Goal: Task Accomplishment & Management: Use online tool/utility

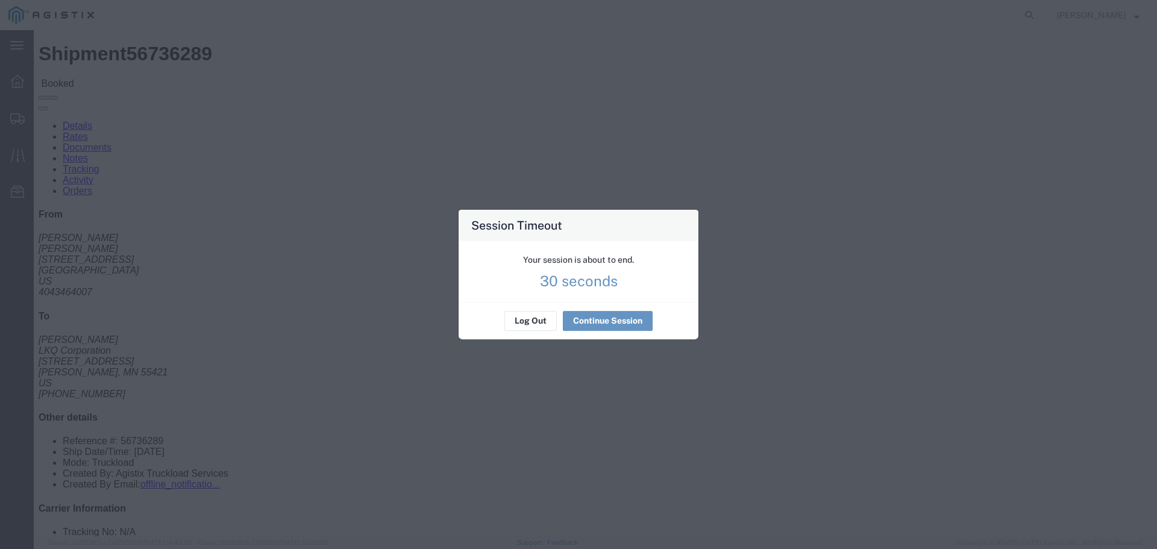
click at [589, 320] on button "Continue Session" at bounding box center [608, 321] width 90 height 19
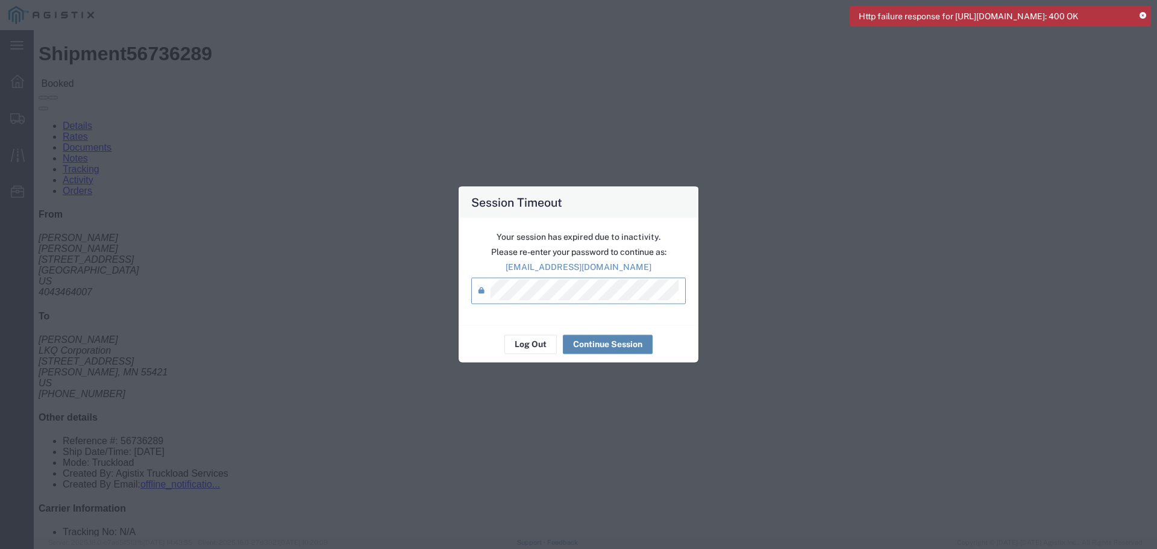
click at [613, 339] on button "Continue Session" at bounding box center [608, 343] width 90 height 19
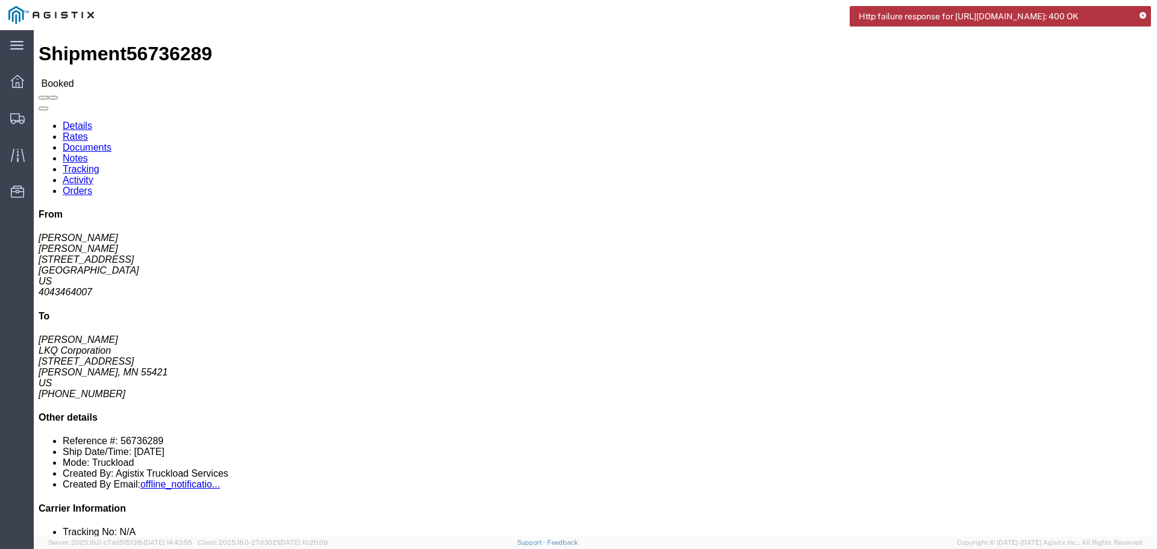
click at [16, 23] on img at bounding box center [51, 15] width 86 height 18
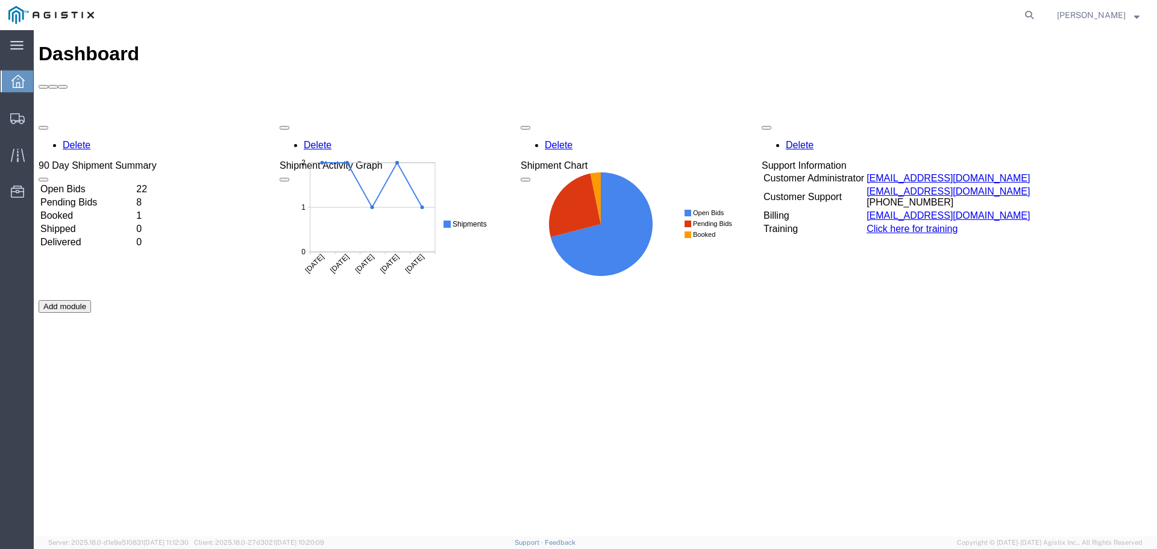
click at [92, 183] on td "Open Bids" at bounding box center [87, 189] width 95 height 12
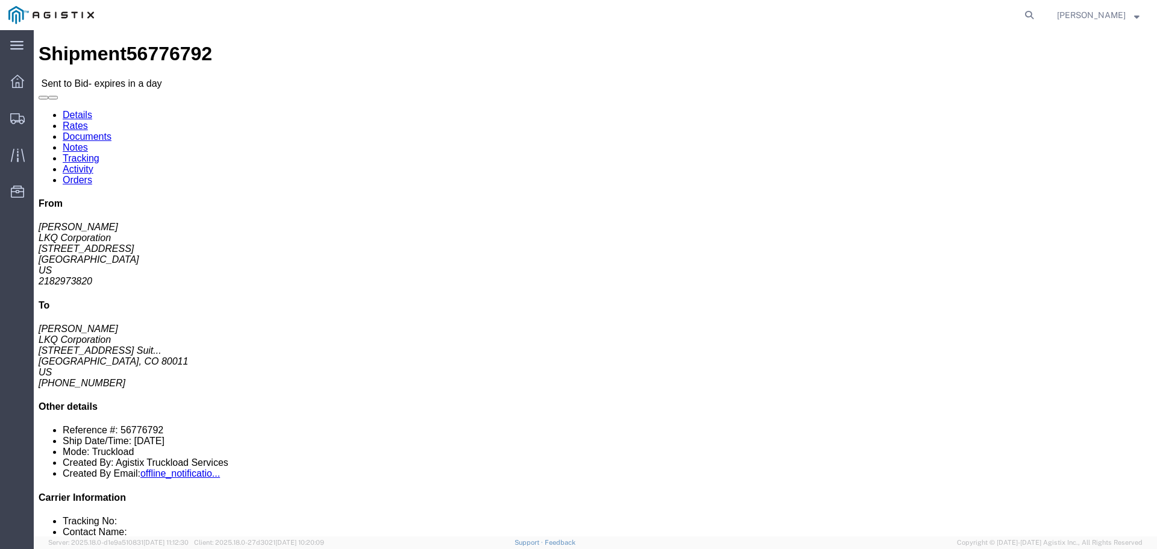
click button "button"
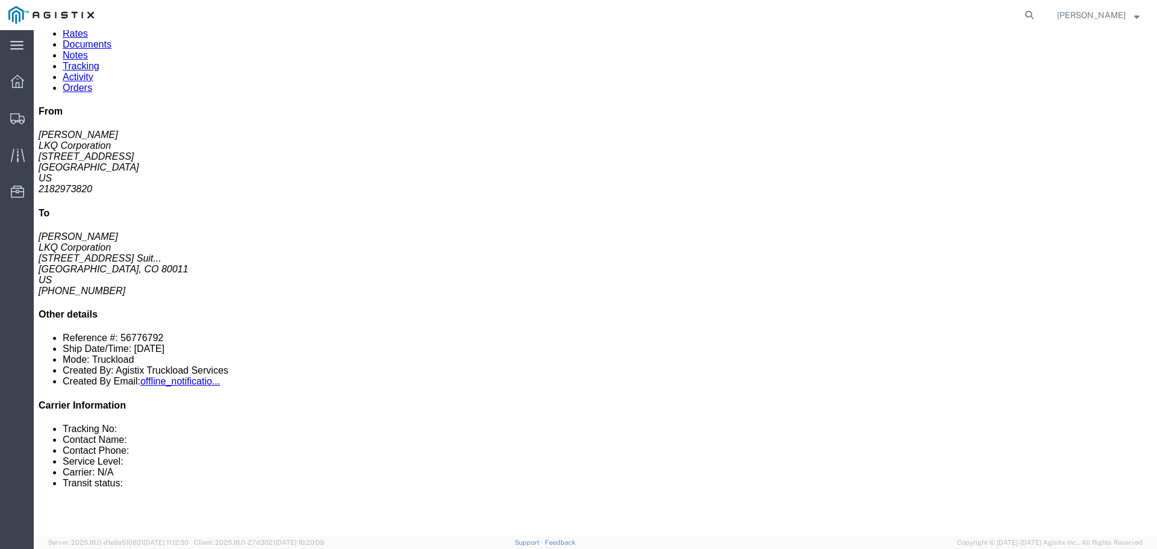
scroll to position [87, 0]
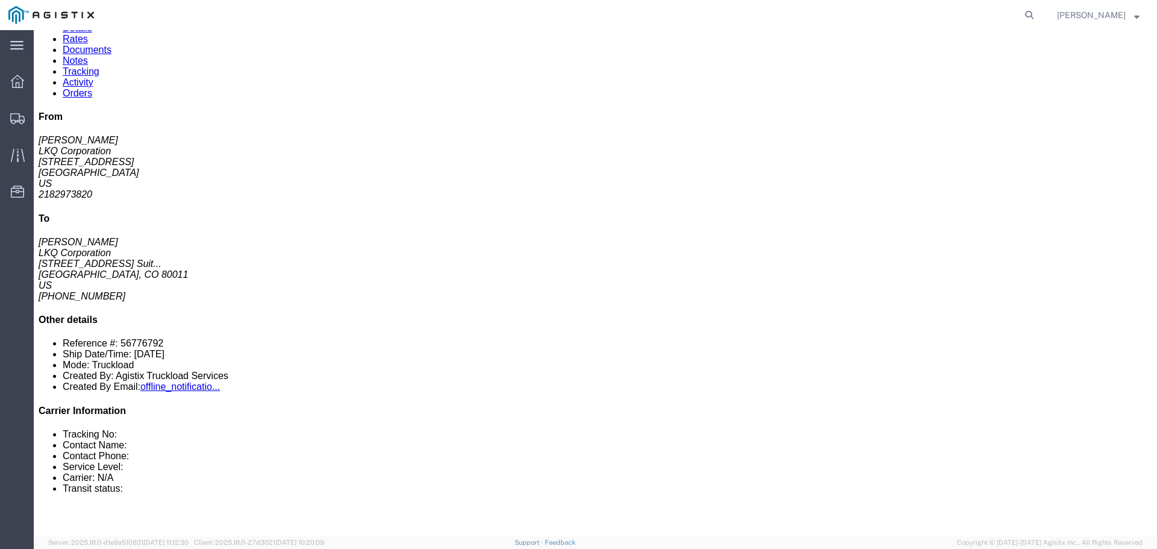
click link "Enter / Modify Bid"
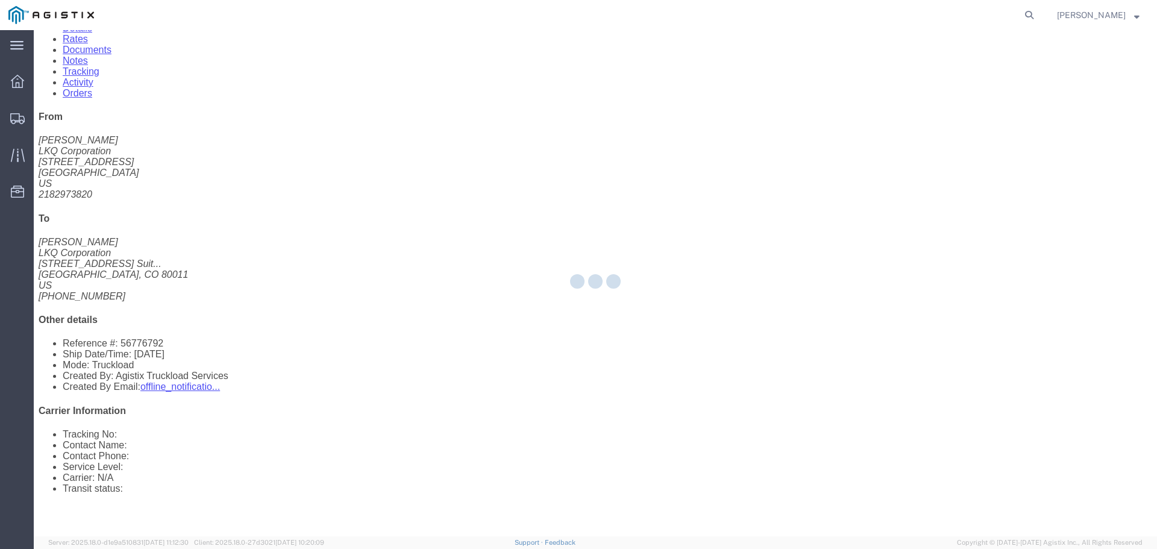
select select "22593"
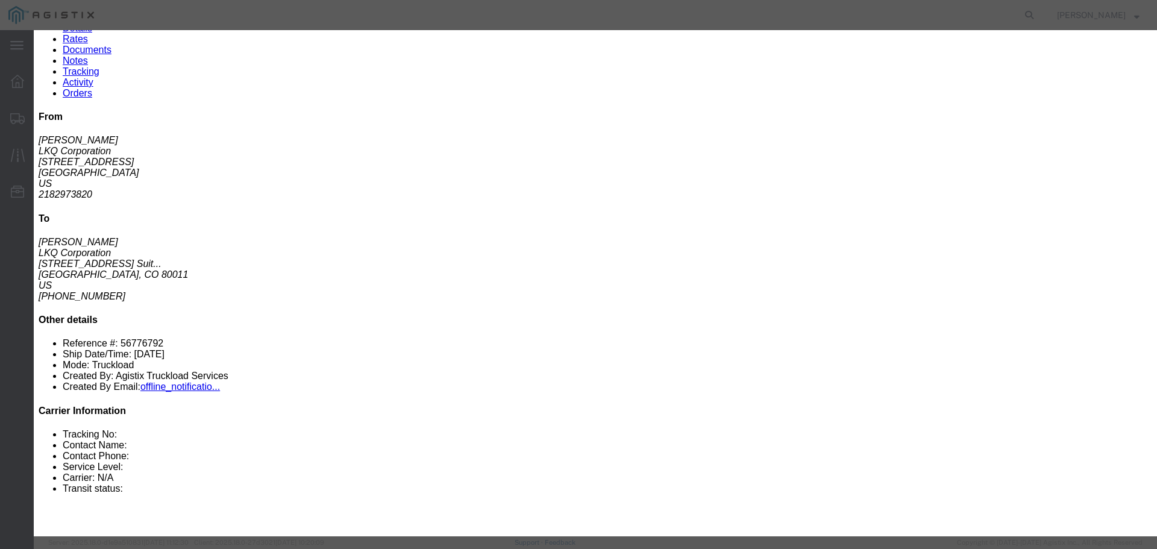
click select "Select Rail TL Standard 3 - 5 Day"
select select "41882"
click select "Select Rail TL Standard 3 - 5 Day"
click input "text"
type input "RLX"
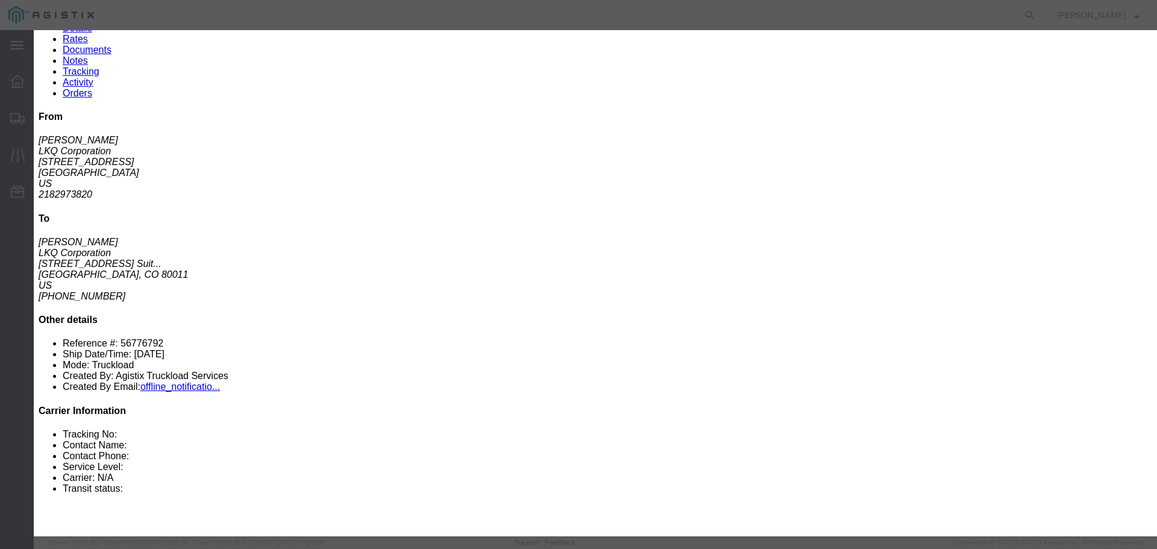
drag, startPoint x: 487, startPoint y: 239, endPoint x: 489, endPoint y: 251, distance: 12.9
click select "Select Air Less than Truckload Multi-Leg Ocean Freight Rail Small Parcel Truckl…"
select select "TL"
click select "Select Air Less than Truckload Multi-Leg Ocean Freight Rail Small Parcel Truckl…"
click input "number"
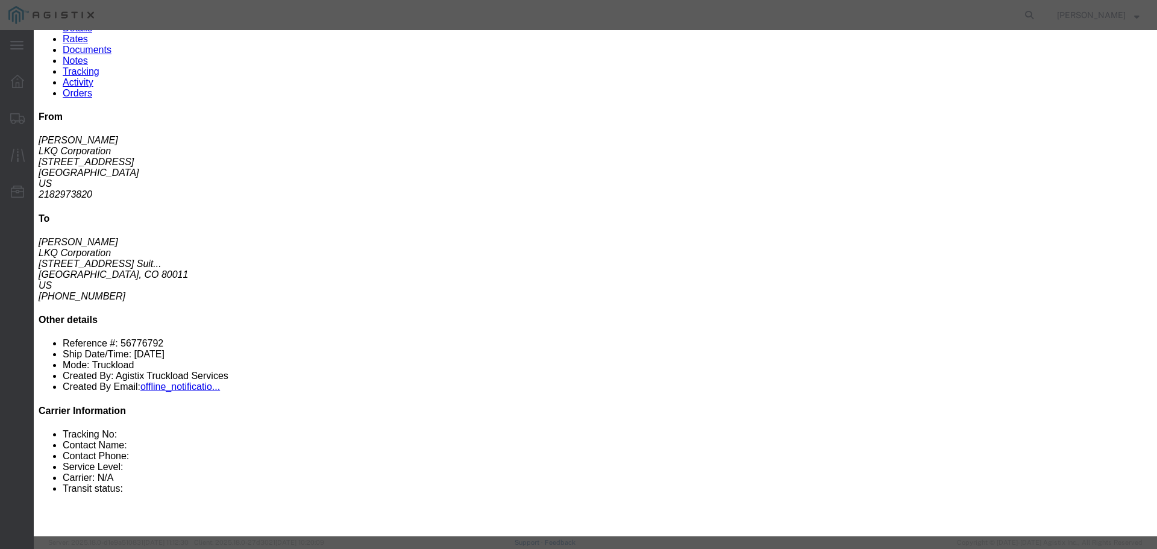
type input "2"
click input "number"
type input "2975"
click button "Submit"
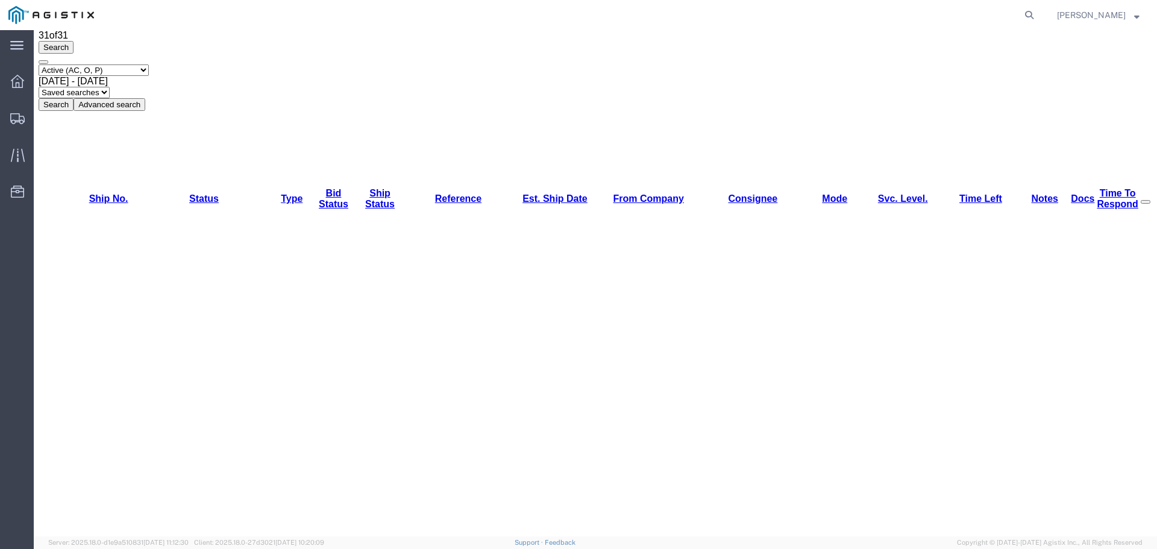
scroll to position [0, 0]
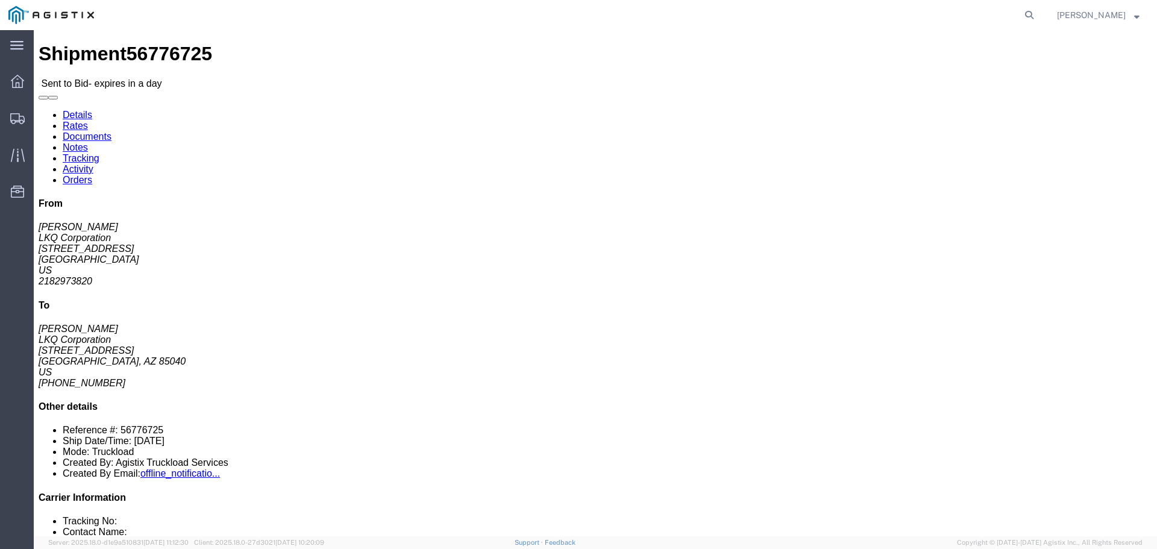
click button "button"
click link "Enter / Modify Bid"
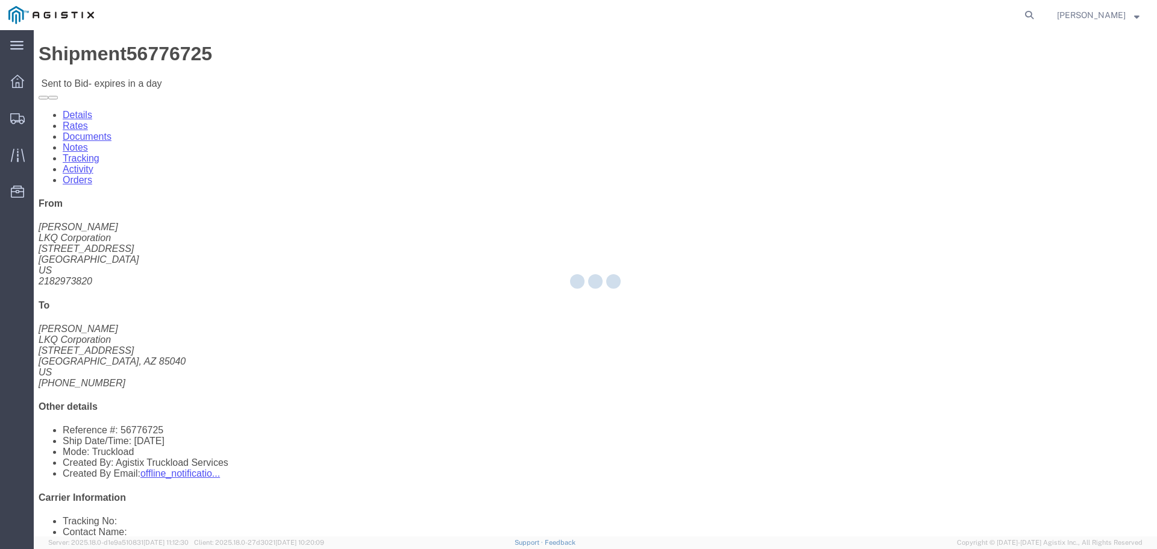
select select "22593"
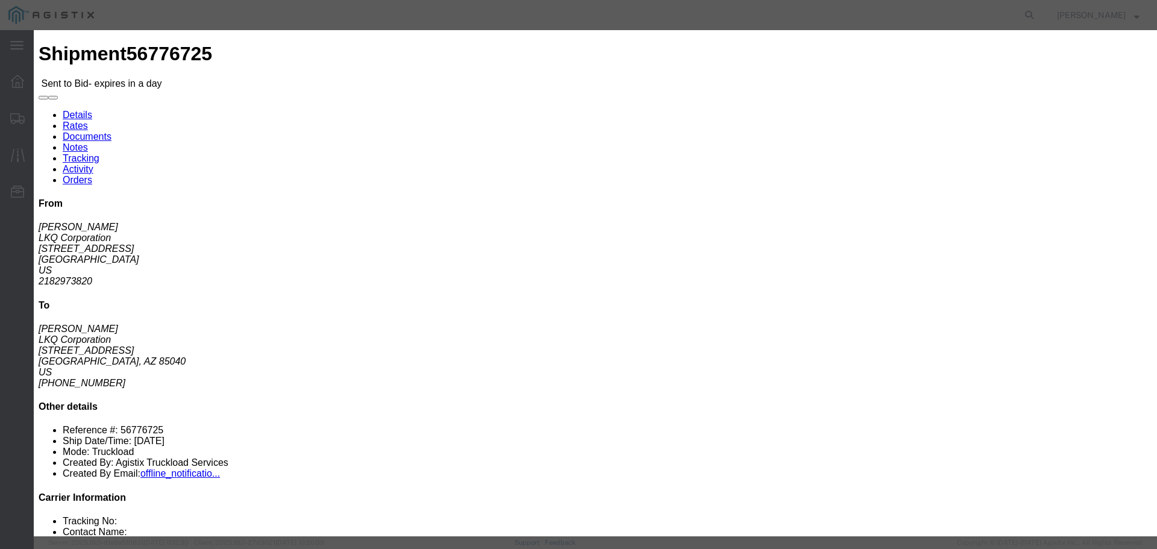
click select "Select Rail TL Standard 3 - 5 Day"
select select "41882"
click select "Select Rail TL Standard 3 - 5 Day"
drag, startPoint x: 812, startPoint y: 110, endPoint x: 811, endPoint y: 119, distance: 8.5
click input "text"
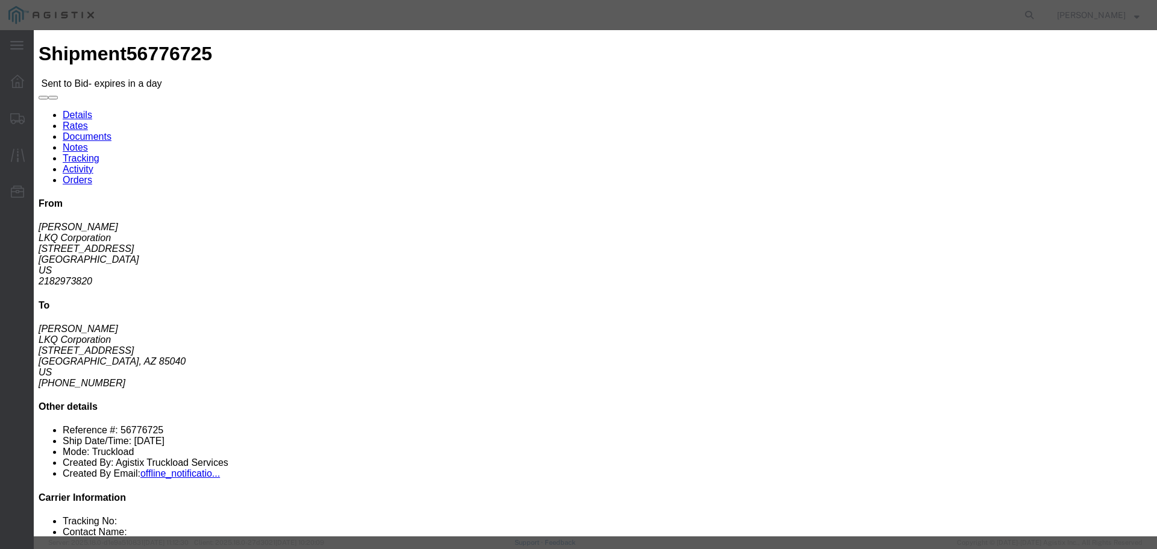
type input "RLX"
click select "Select Air Less than Truckload Multi-Leg Ocean Freight Rail Small Parcel Truckl…"
select select "TL"
click select "Select Air Less than Truckload Multi-Leg Ocean Freight Rail Small Parcel Truckl…"
click input "number"
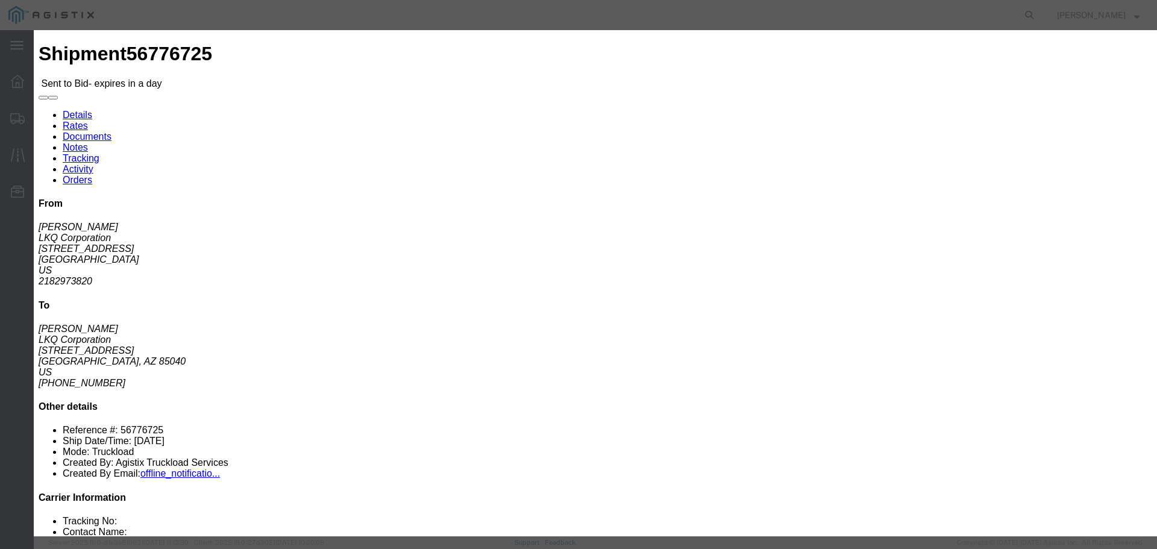
type input "3"
click input "number"
type input "3400"
click button "Submit"
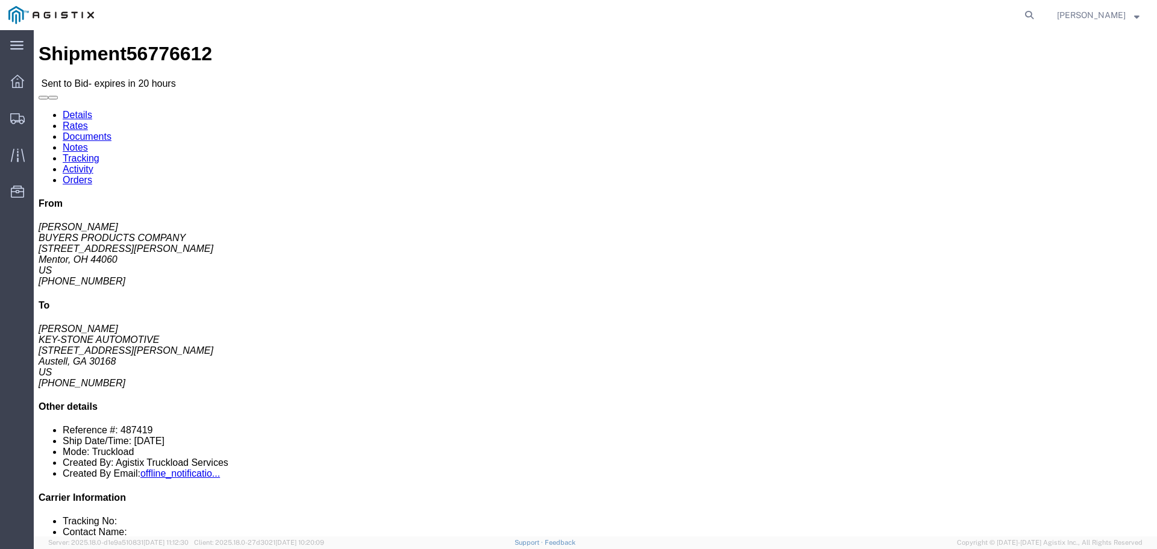
click button "button"
click link "Enter / Modify Bid"
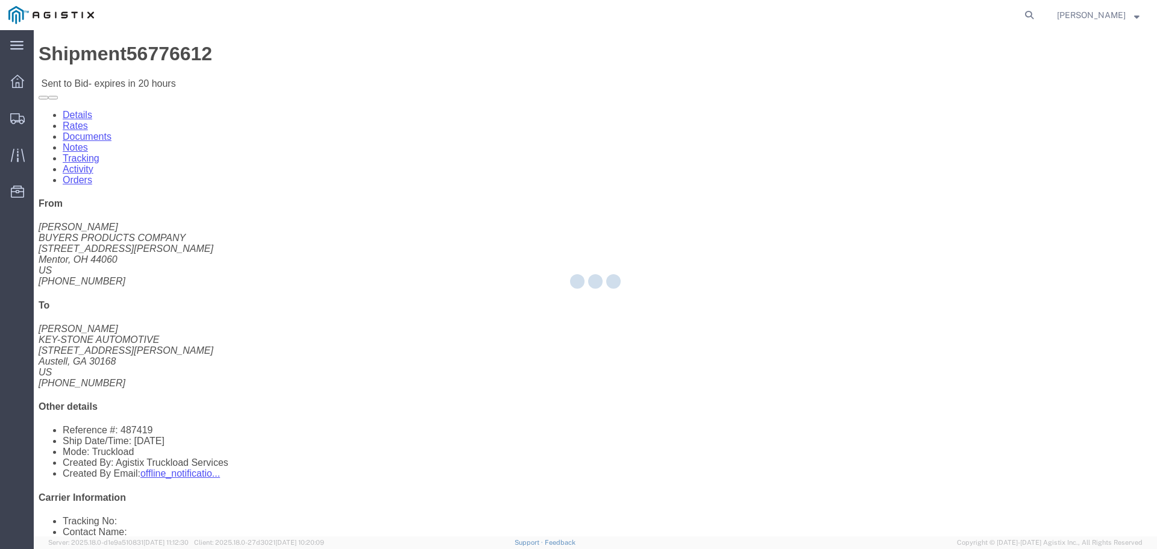
select select "22593"
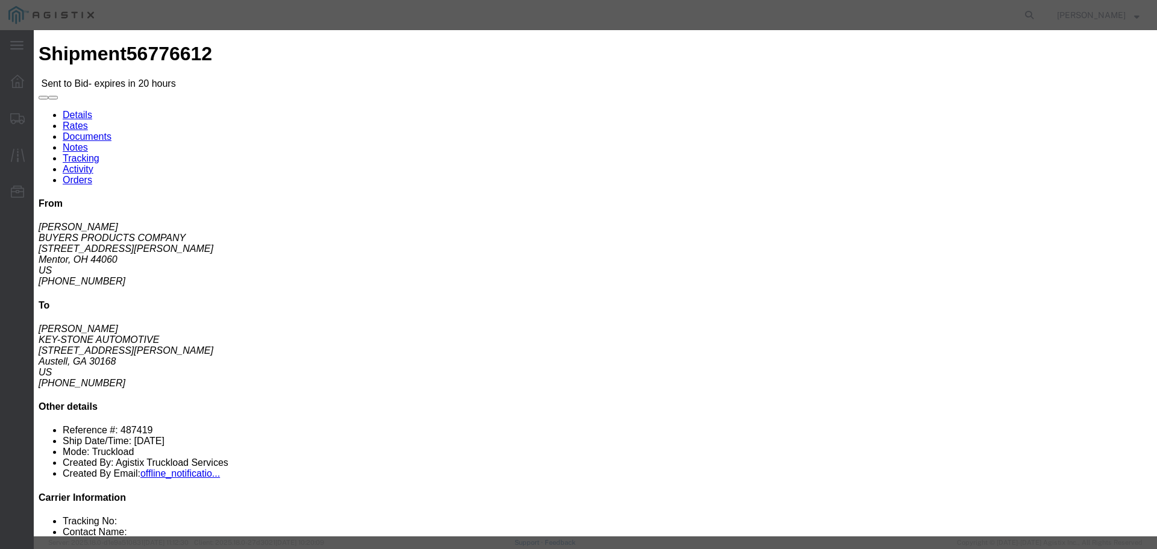
click select "Select Rail TL Standard 3 - 5 Day"
select select "41882"
click select "Select Rail TL Standard 3 - 5 Day"
click input "text"
type input "RLX"
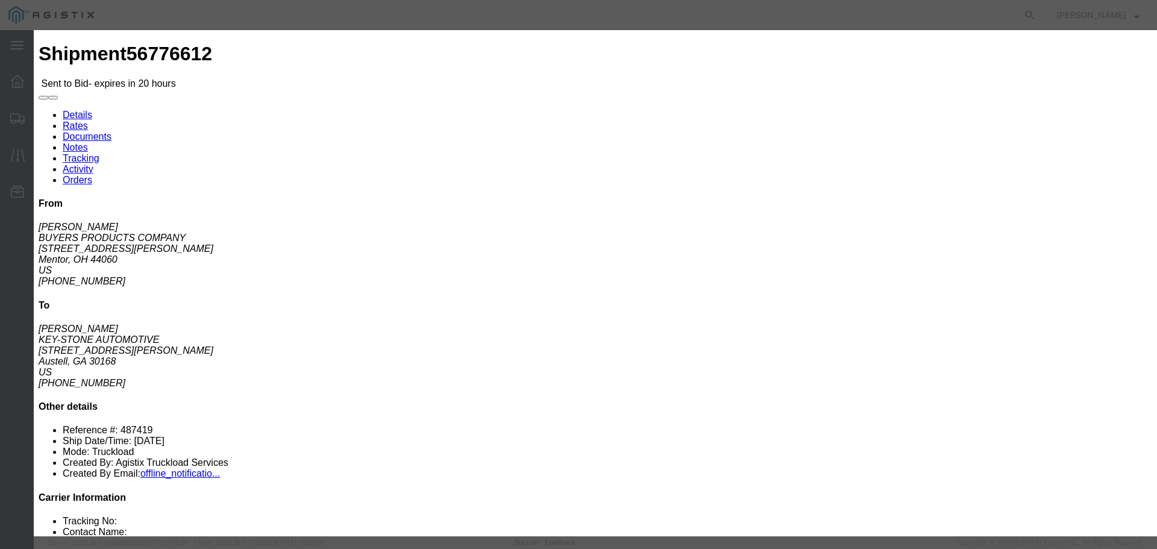
click select "Select Air Less than Truckload Multi-Leg Ocean Freight Rail Small Parcel Truckl…"
select select "TL"
click select "Select Air Less than Truckload Multi-Leg Ocean Freight Rail Small Parcel Truckl…"
click input "number"
type input "2"
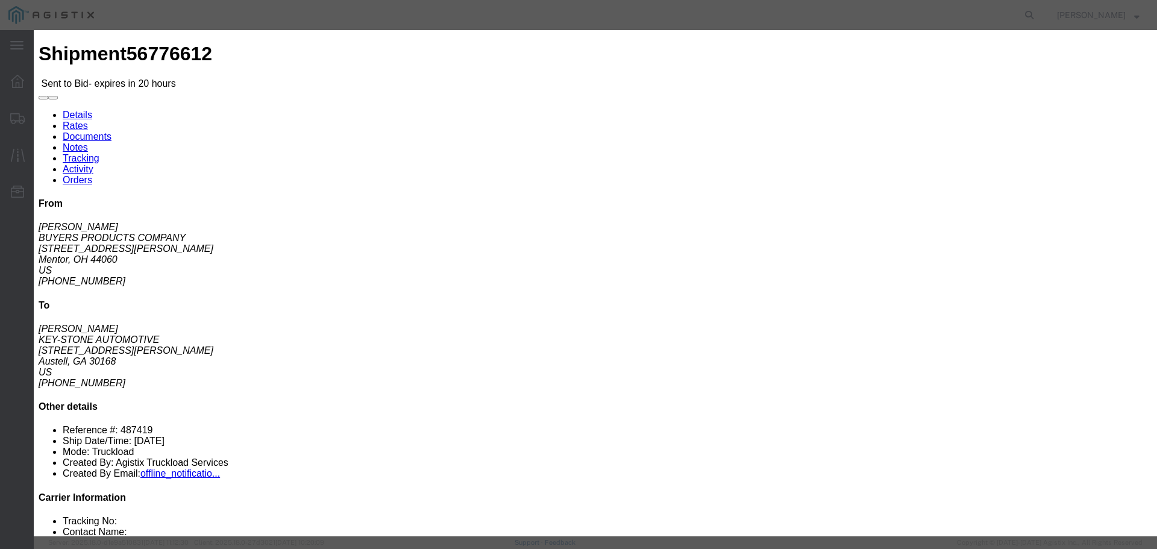
click input "number"
type input "1690"
click button "Submit"
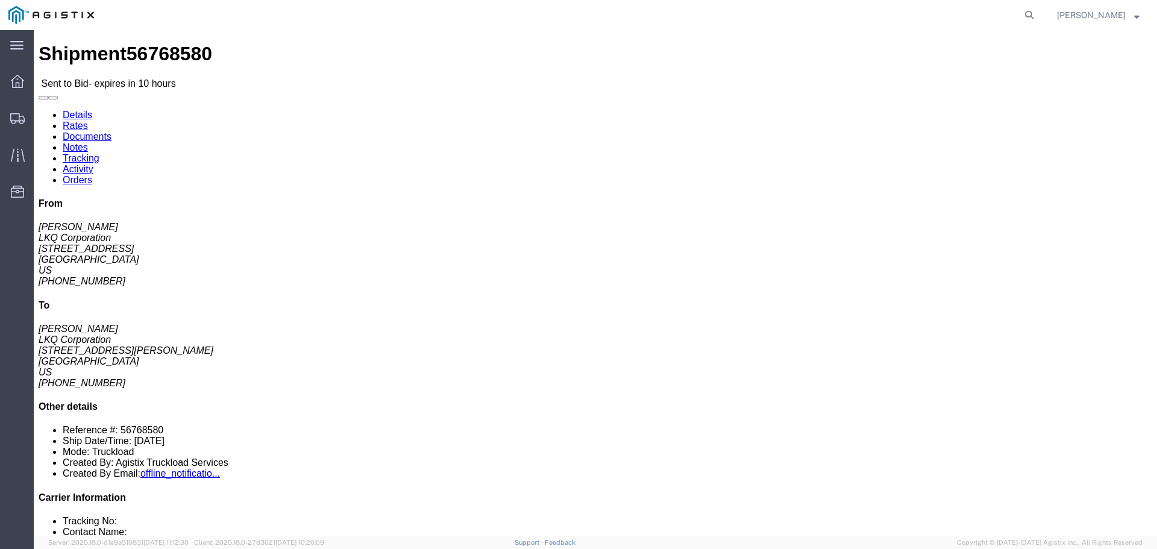
click icon "button"
click link "Enter / Modify Bid"
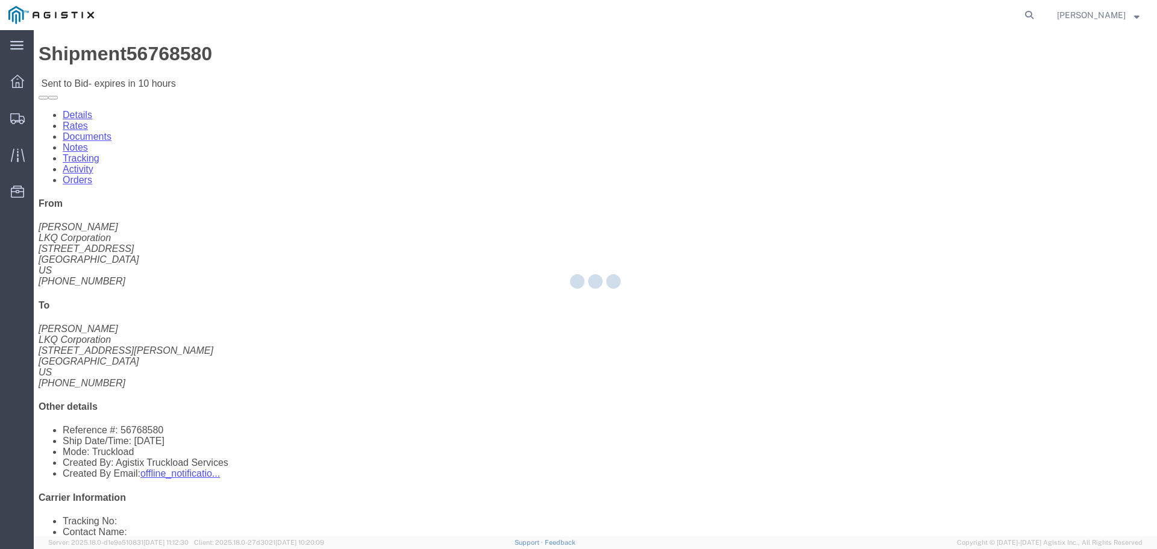
select select "22593"
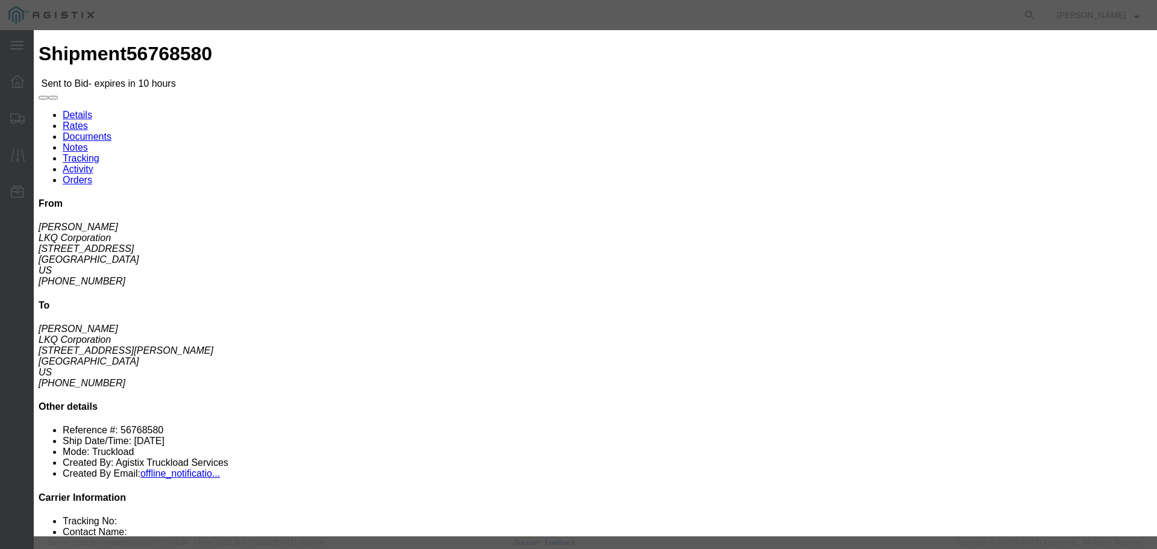
click select "Select Rail TL Standard 3 - 5 Day"
select select "41882"
click select "Select Rail TL Standard 3 - 5 Day"
click input "text"
type input "RLX"
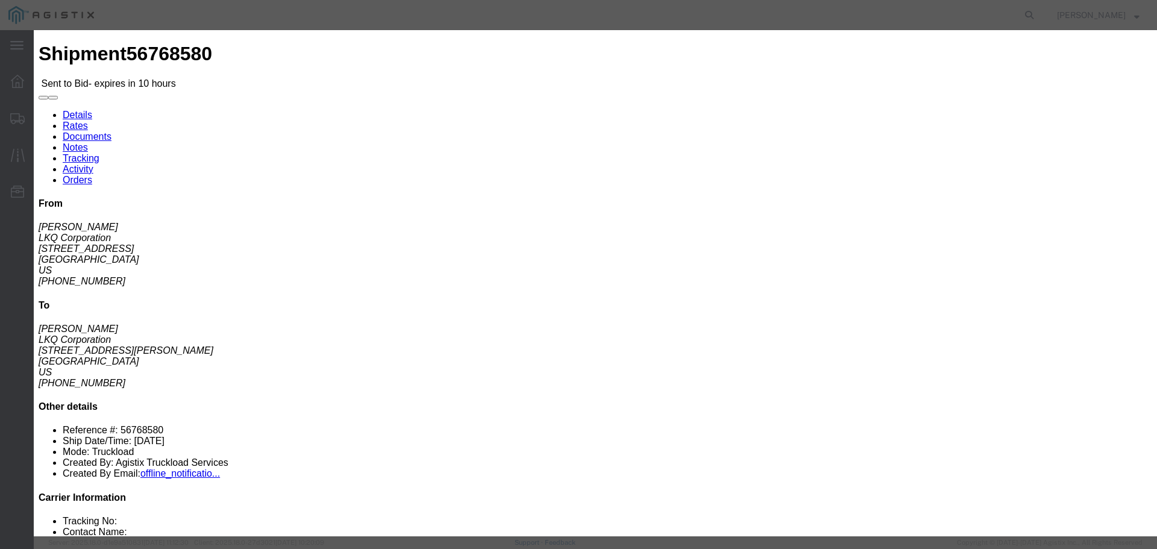
click select "Select Air Less than Truckload Multi-Leg Ocean Freight Rail Small Parcel Truckl…"
select select "TL"
click select "Select Air Less than Truckload Multi-Leg Ocean Freight Rail Small Parcel Truckl…"
click input "number"
type input "1"
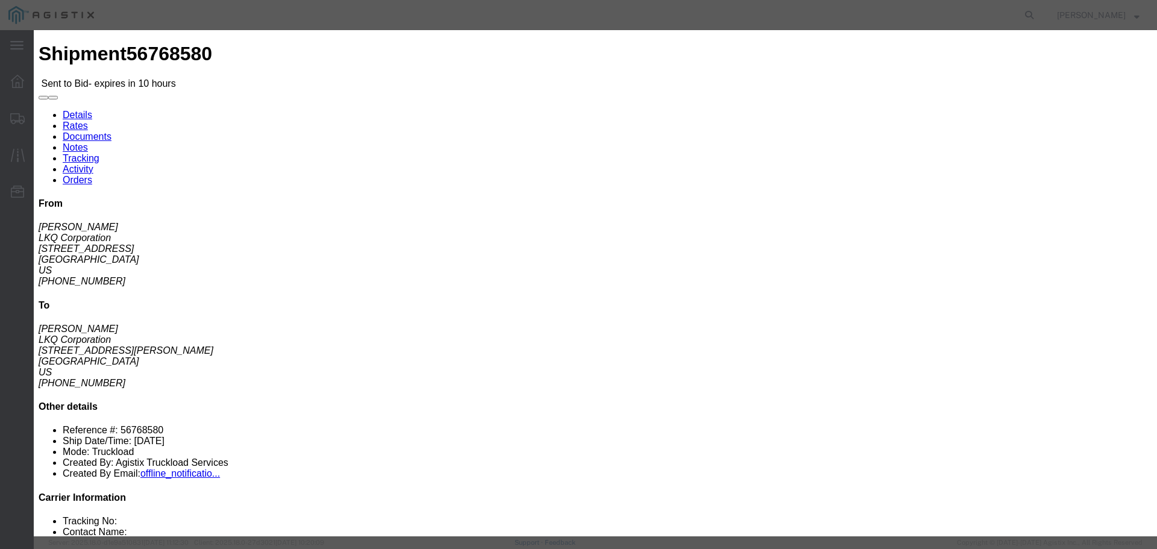
click input "number"
type input "615"
click button "Submit"
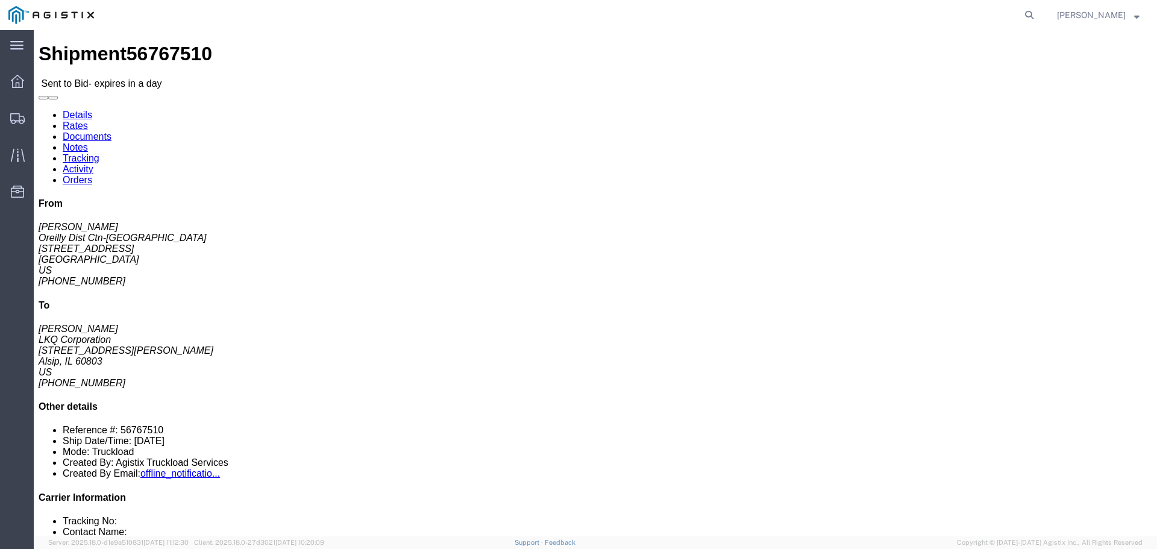
click button "button"
click link "Enter / Modify Bid"
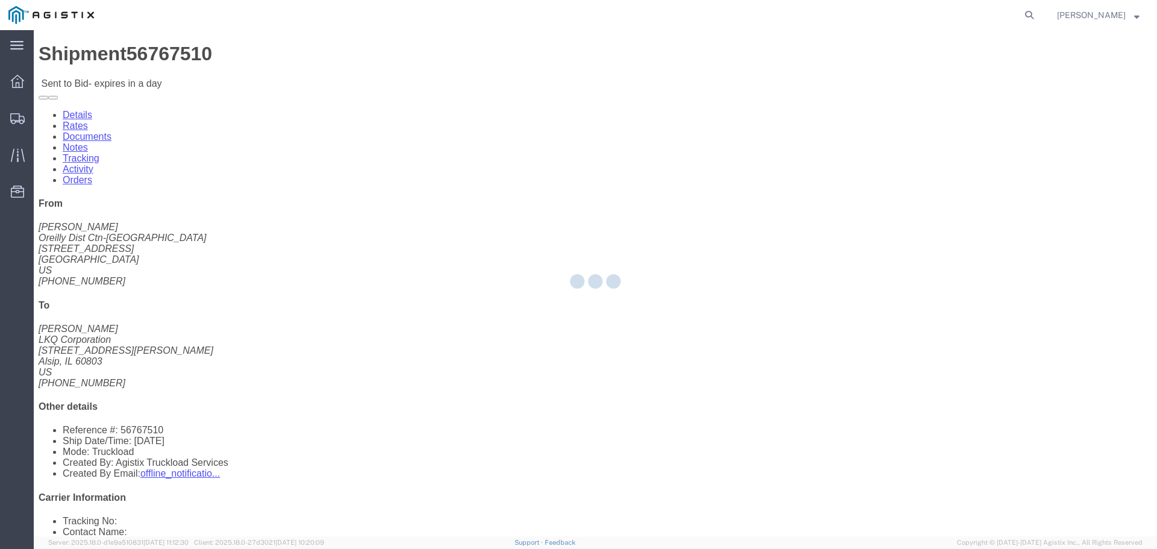
select select "22593"
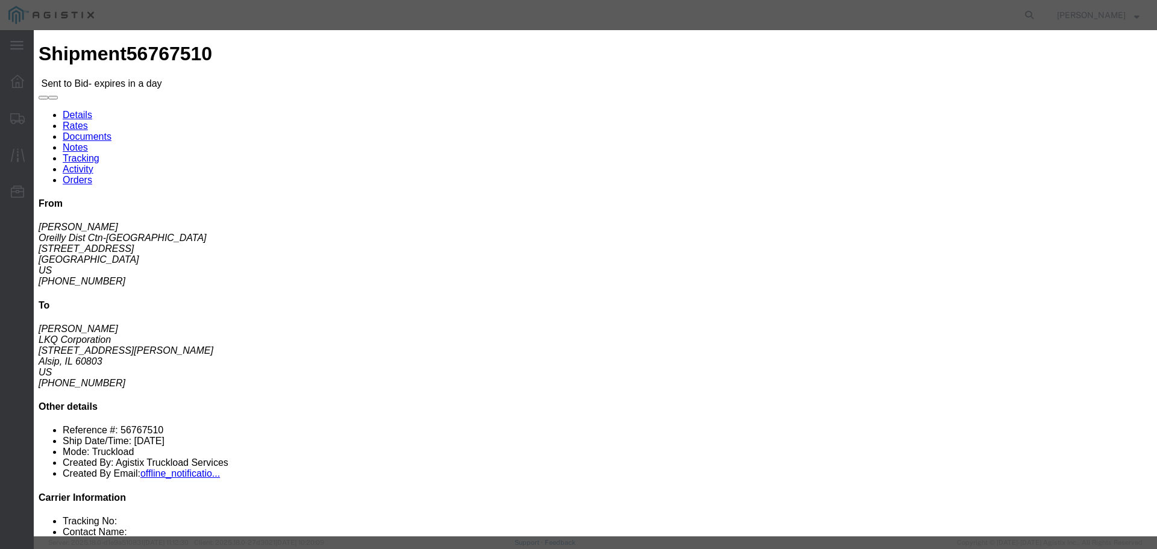
click select "Select Rail TL Standard 3 - 5 Day"
select select "41882"
click select "Select Rail TL Standard 3 - 5 Day"
click input "text"
type input "RLX"
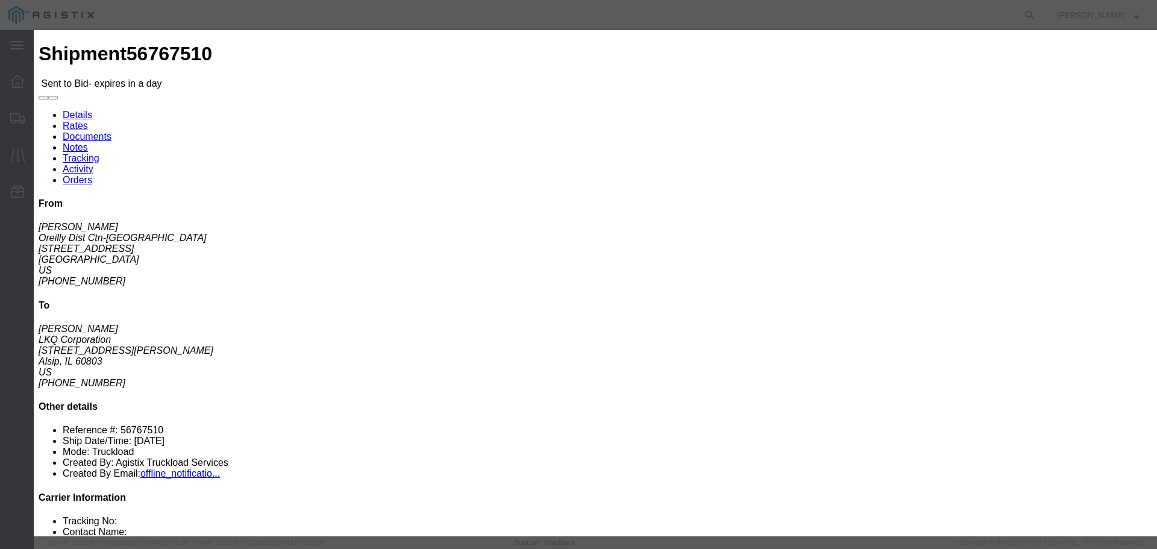
click select "Select Air Less than Truckload Multi-Leg Ocean Freight Rail Small Parcel Truckl…"
select select "TL"
click select "Select Air Less than Truckload Multi-Leg Ocean Freight Rail Small Parcel Truckl…"
click input "number"
type input "1"
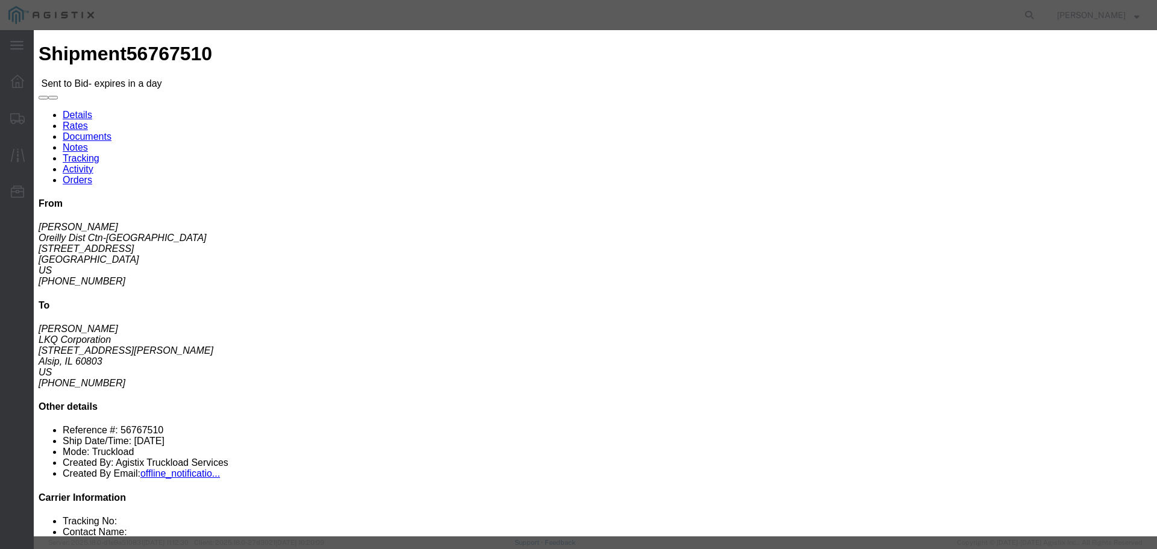
click input "number"
type input "905"
click div "Submit Close"
click button "Submit"
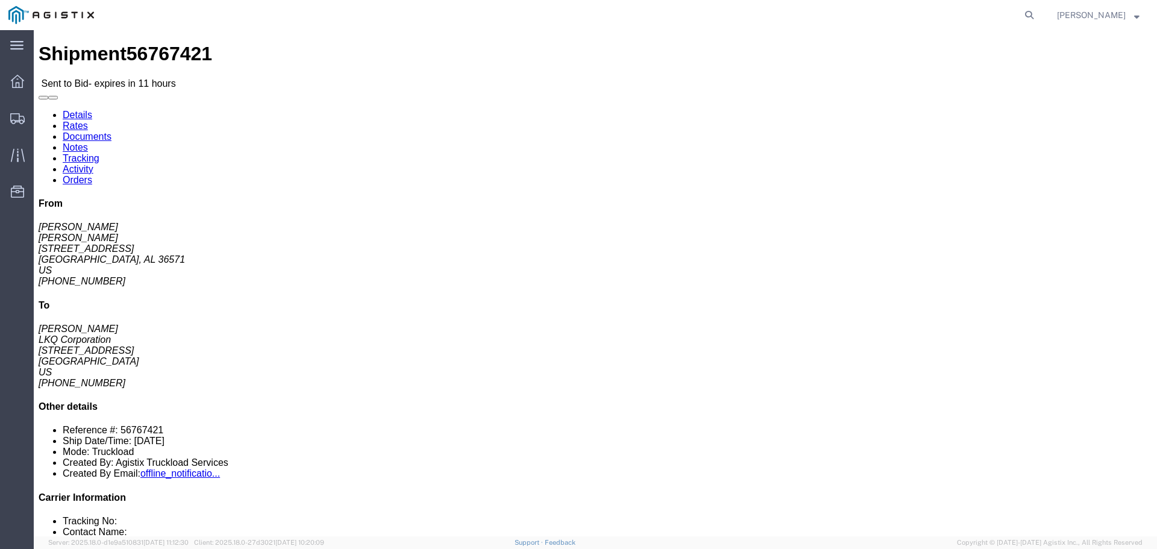
click button "button"
click link "Enter / Modify Bid"
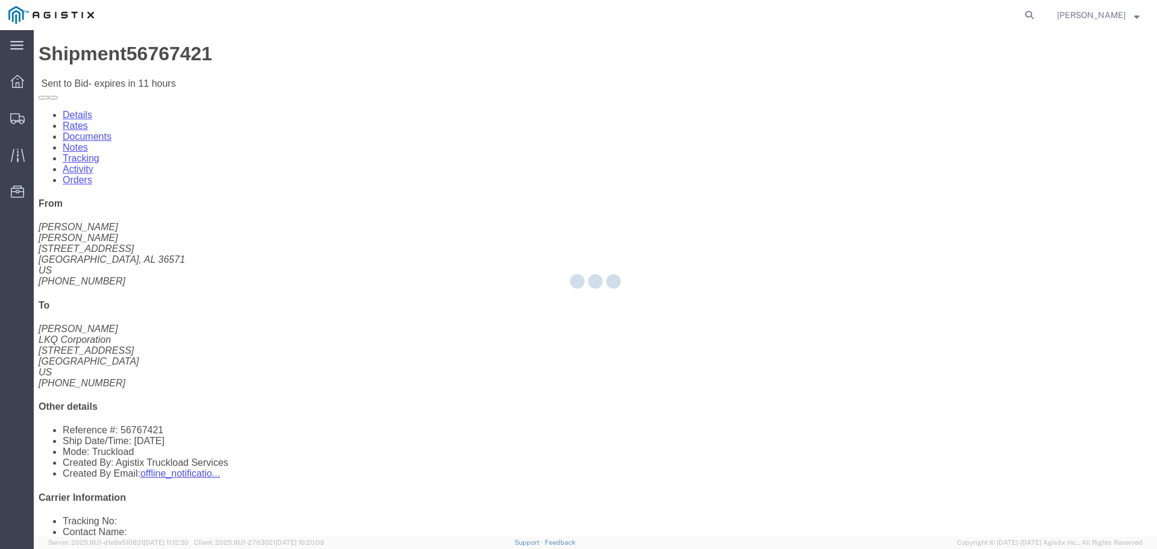
select select "22593"
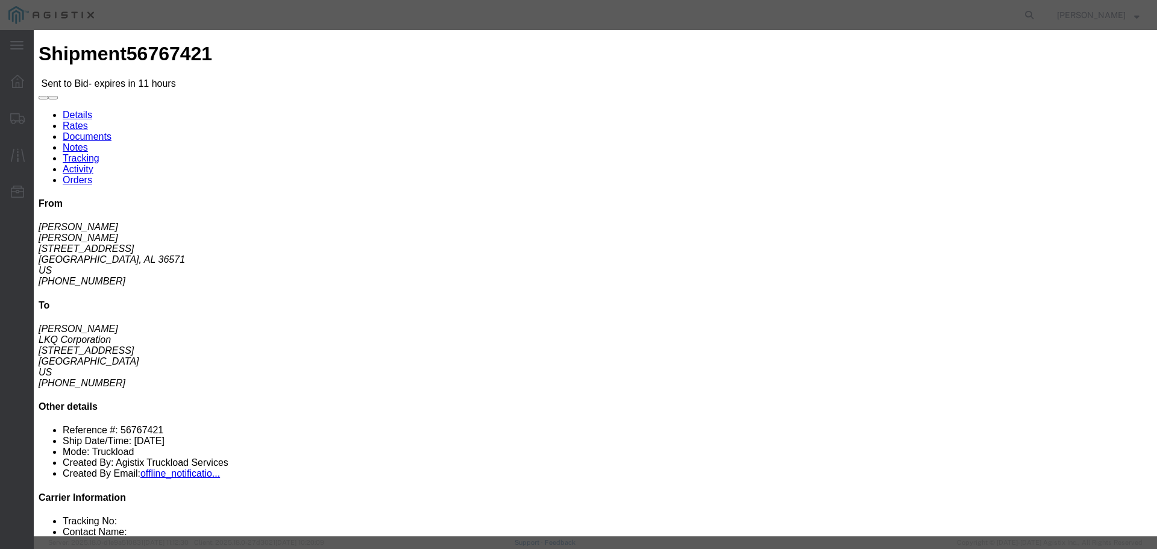
click select "Select Rail TL Standard 3 - 5 Day"
select select "41882"
click select "Select Rail TL Standard 3 - 5 Day"
click input "text"
type input "RLX"
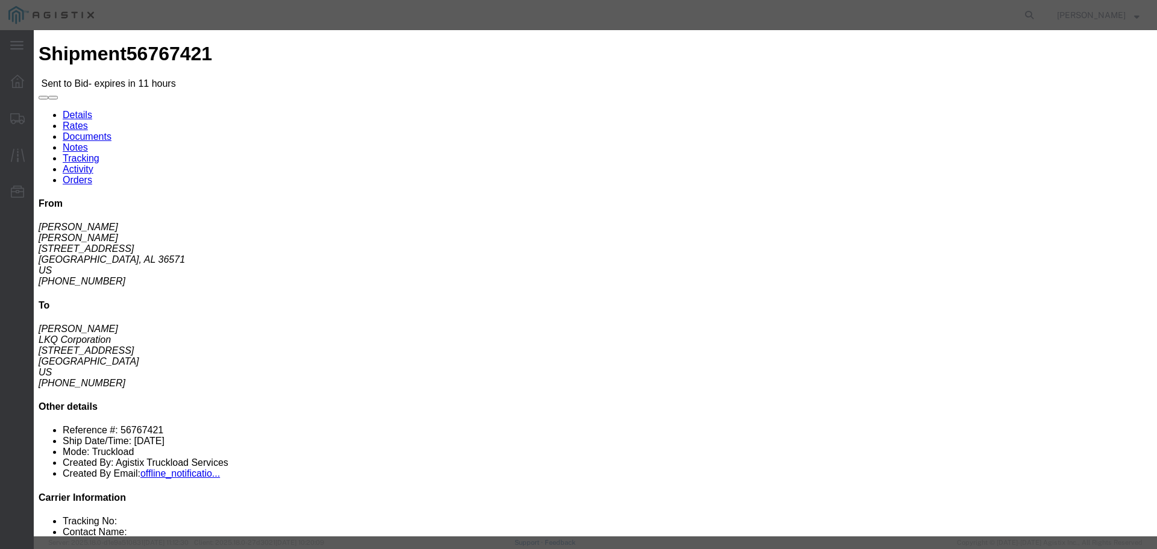
click select "Select Air Less than Truckload Multi-Leg Ocean Freight Rail Small Parcel Truckl…"
select select "TL"
click select "Select Air Less than Truckload Multi-Leg Ocean Freight Rail Small Parcel Truckl…"
click input "number"
type input "1"
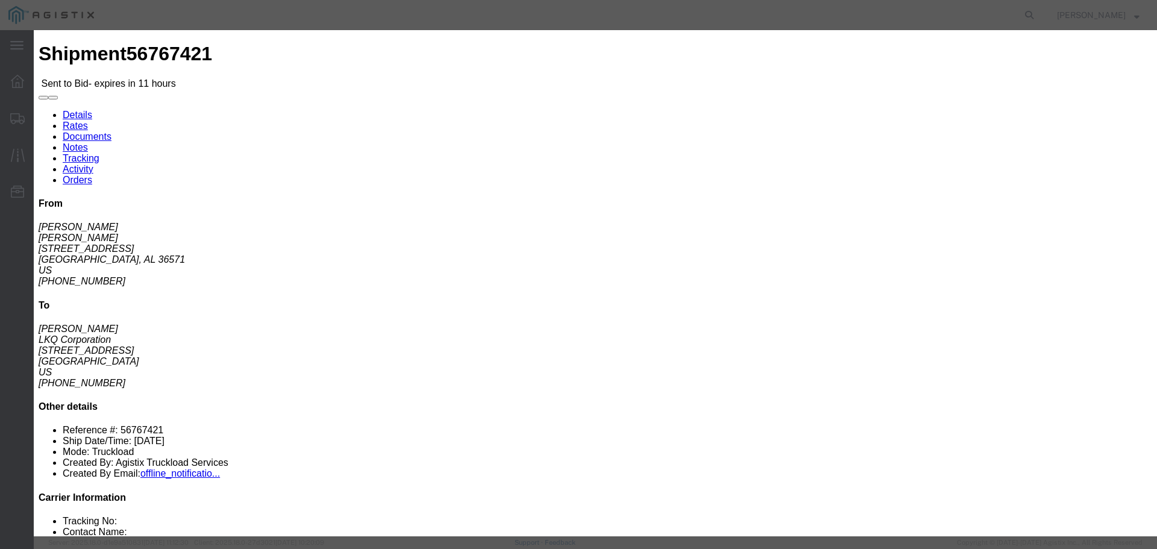
click input "number"
type input "730"
click button "Submit"
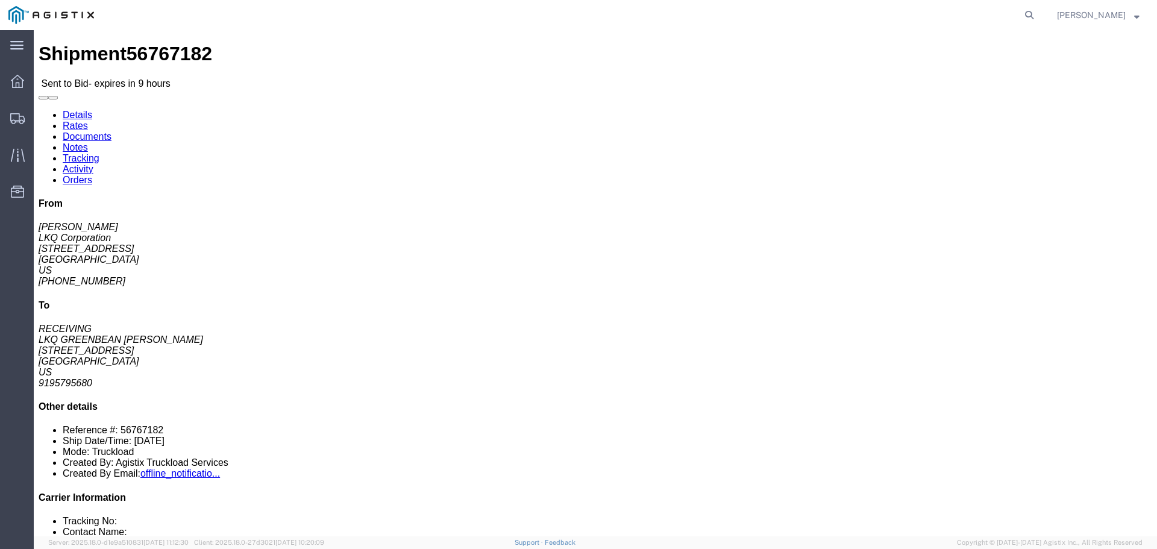
click icon "button"
click link "Enter / Modify Bid"
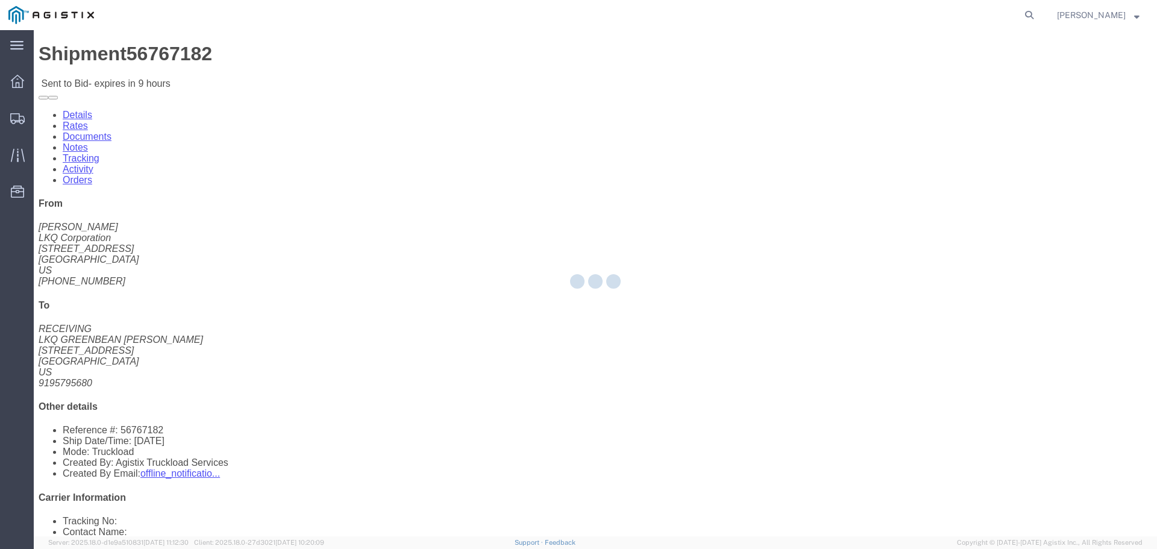
select select "22593"
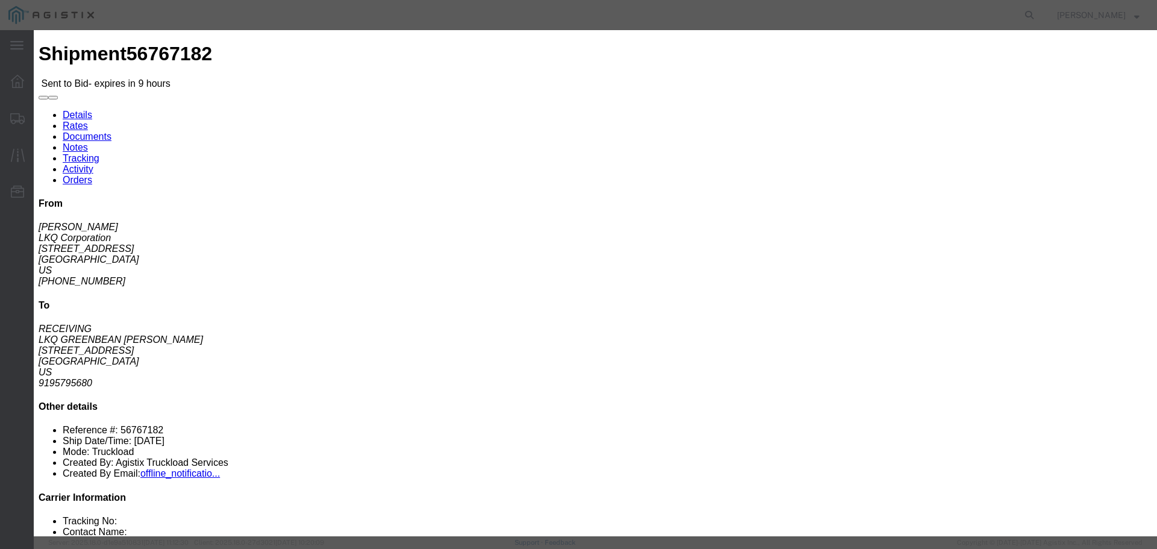
drag, startPoint x: 638, startPoint y: 111, endPoint x: 638, endPoint y: 119, distance: 7.2
click select "Select Rail TL Standard 3 - 5 Day"
select select "41882"
click select "Select Rail TL Standard 3 - 5 Day"
click input "text"
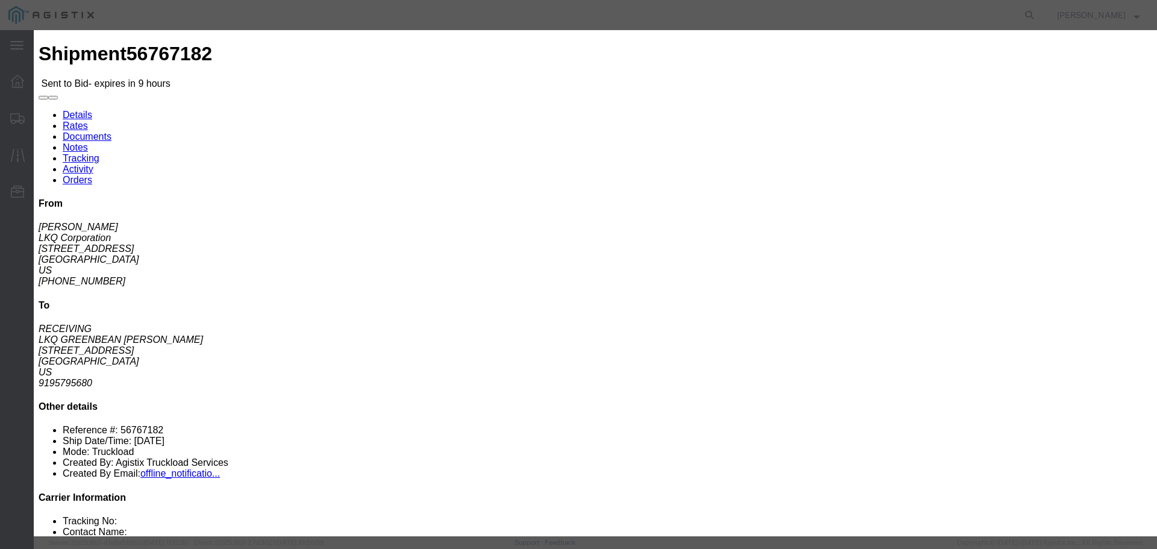
type input "RLX"
click select "Select Air Less than Truckload Multi-Leg Ocean Freight Rail Small Parcel Truckl…"
select select "TL"
click select "Select Air Less than Truckload Multi-Leg Ocean Freight Rail Small Parcel Truckl…"
click input "number"
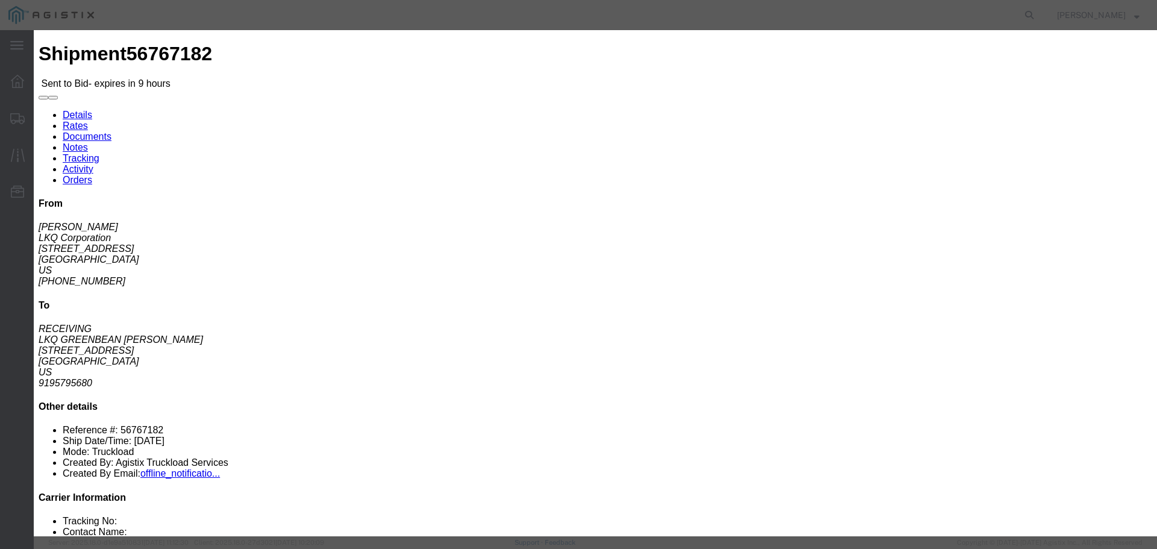
type input "1"
click input "number"
type input "890"
click button "Submit"
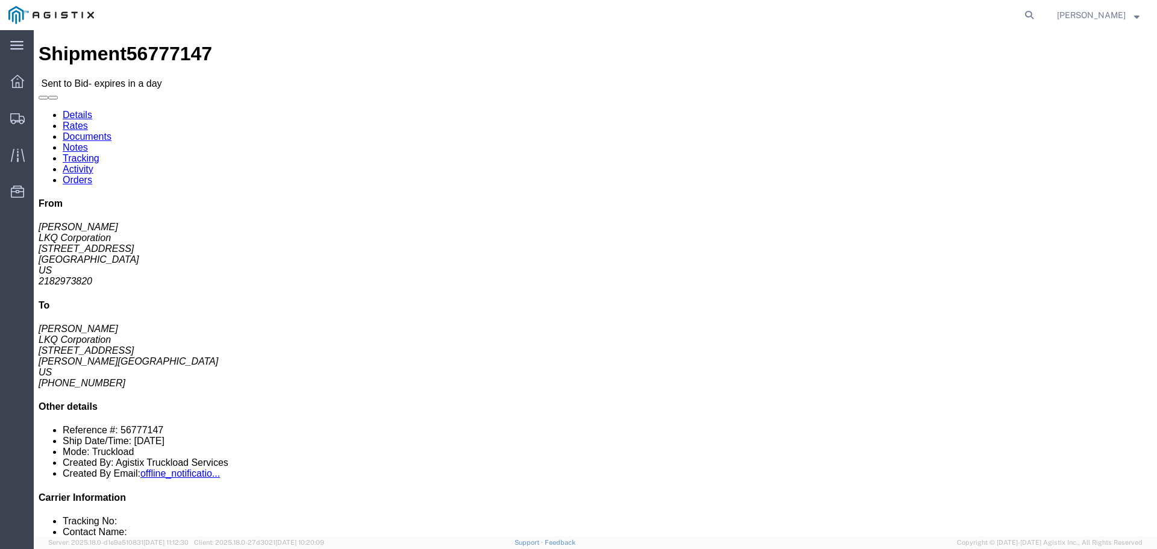
click button "button"
click link "Enter / Modify Bid"
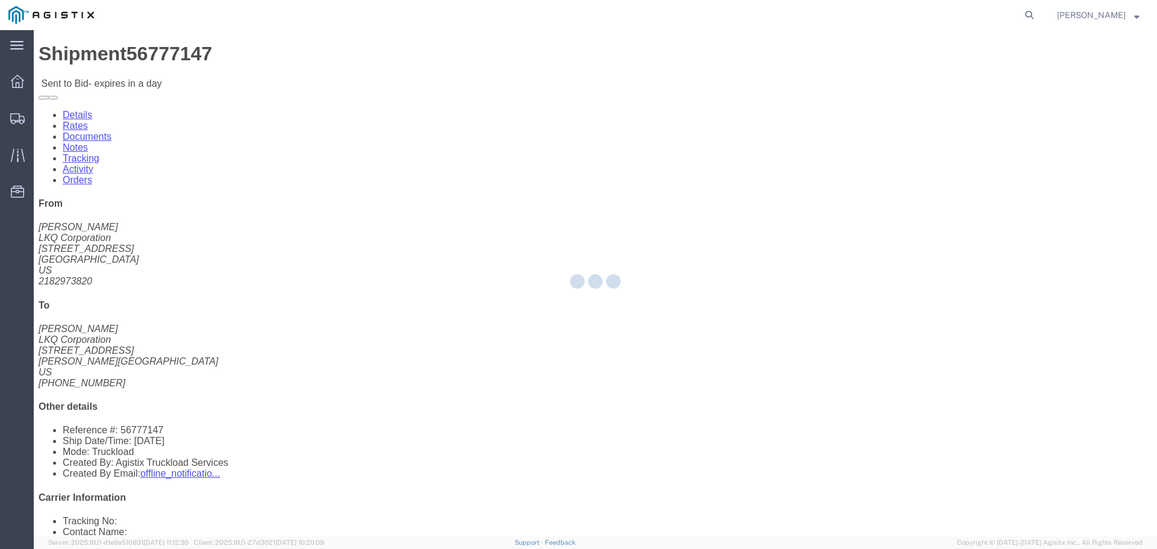
select select "22593"
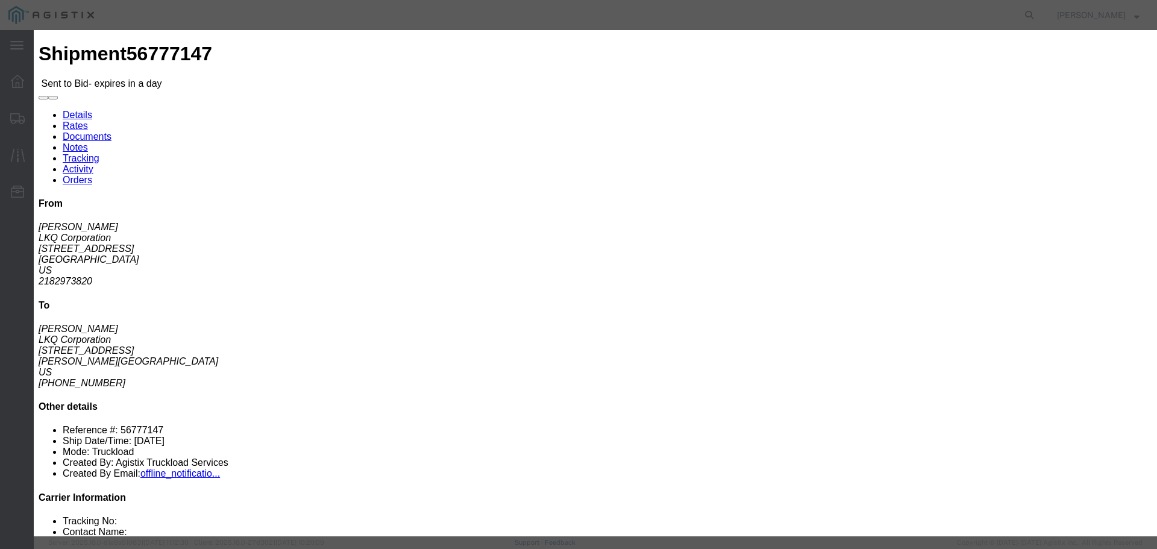
click select "Select Rail TL Standard 3 - 5 Day"
select select "41882"
click select "Select Rail TL Standard 3 - 5 Day"
drag, startPoint x: 794, startPoint y: 108, endPoint x: 799, endPoint y: 117, distance: 10.8
click input "text"
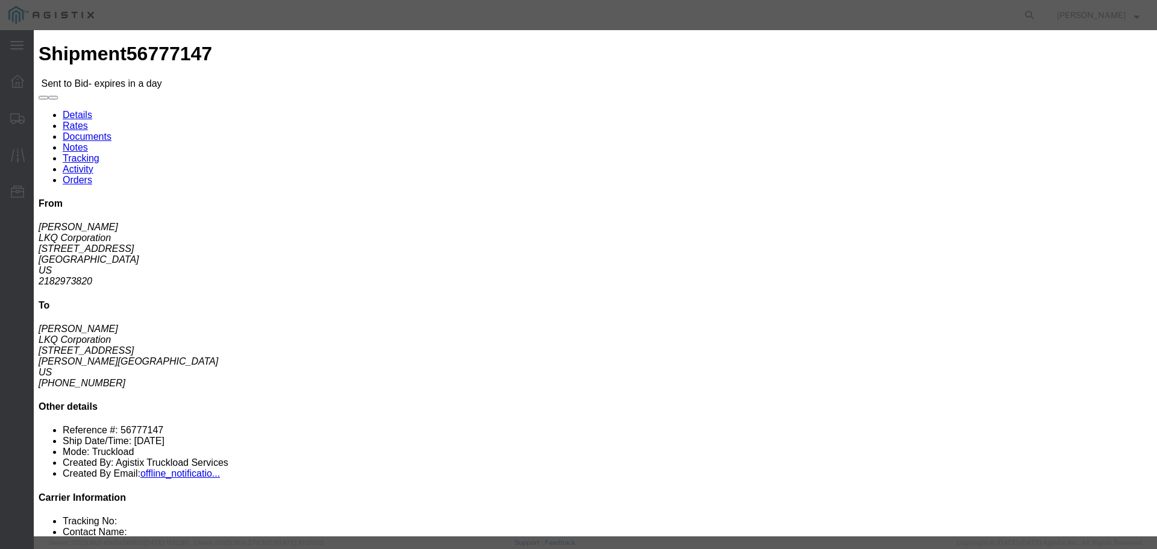
type input "RLX"
click select "Select Air Less than Truckload Multi-Leg Ocean Freight Rail Small Parcel Truckl…"
select select "TL"
click select "Select Air Less than Truckload Multi-Leg Ocean Freight Rail Small Parcel Truckl…"
click input "number"
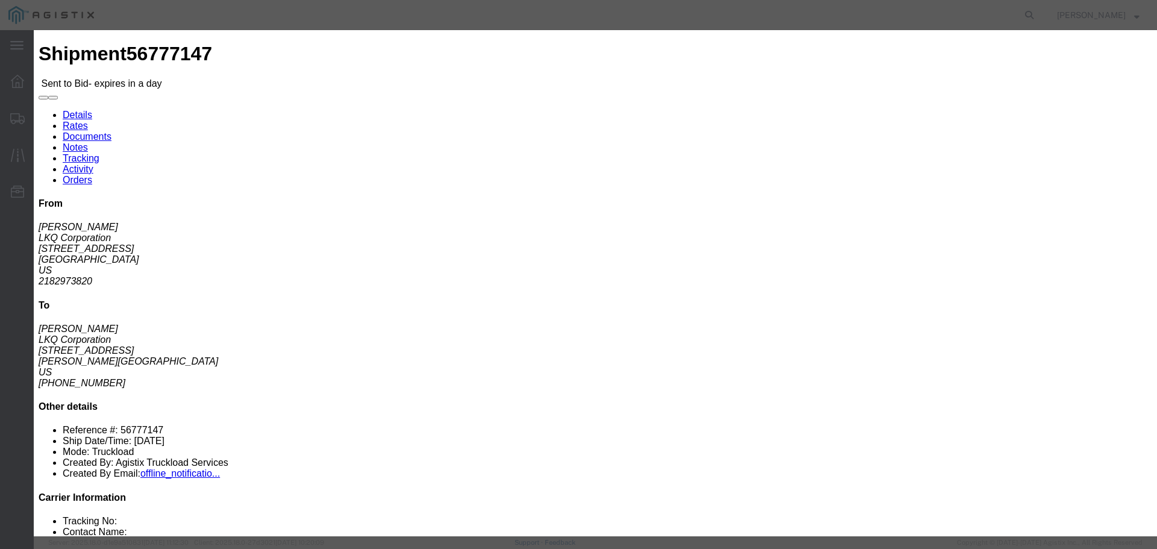
type input "2"
click input "number"
type input "2100"
click button "Submit"
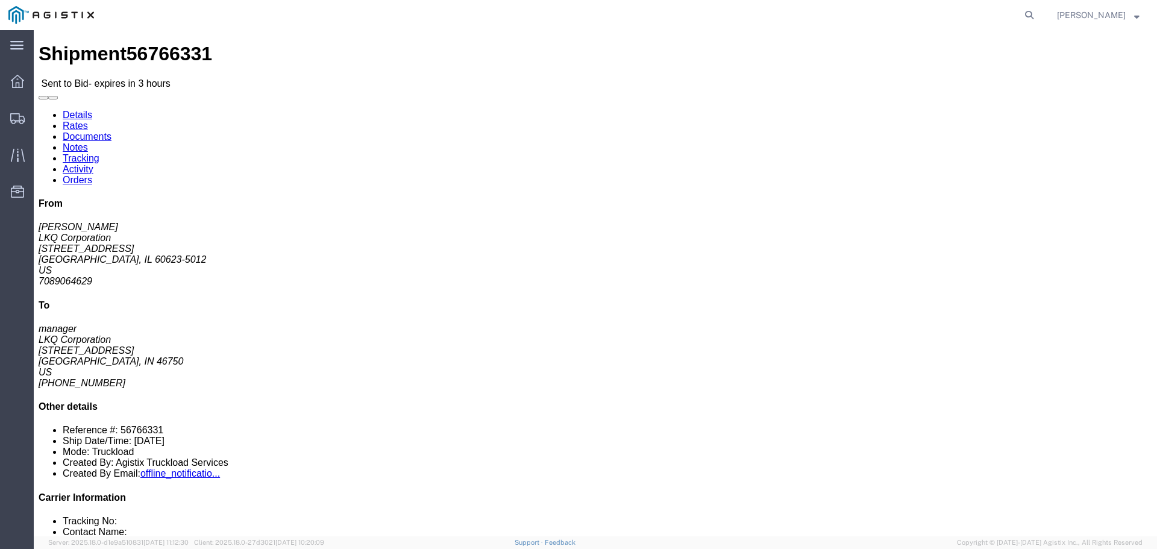
click button "button"
click link "Enter / Modify Bid"
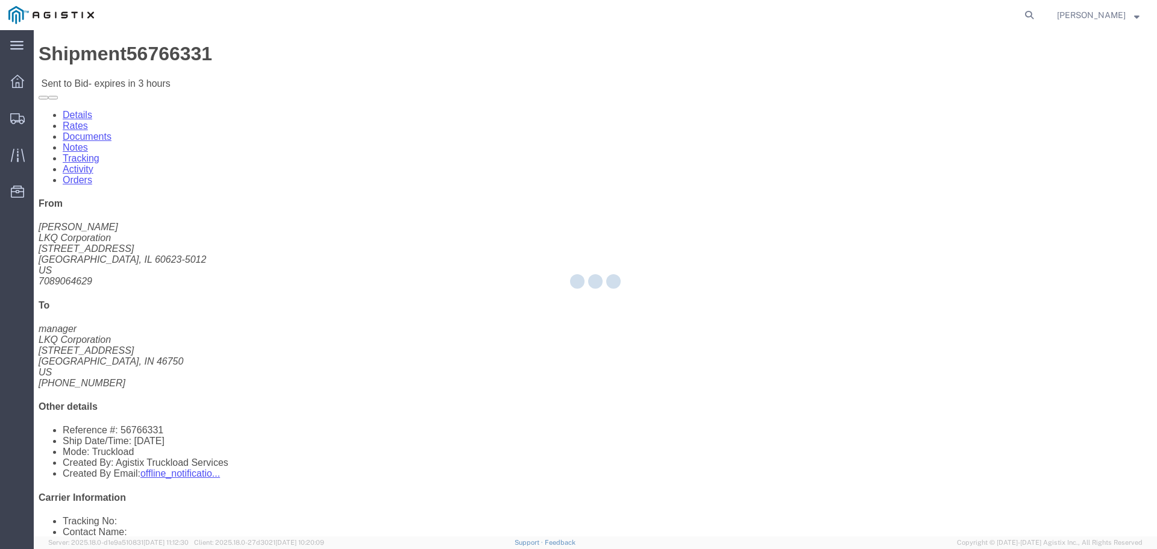
select select "22593"
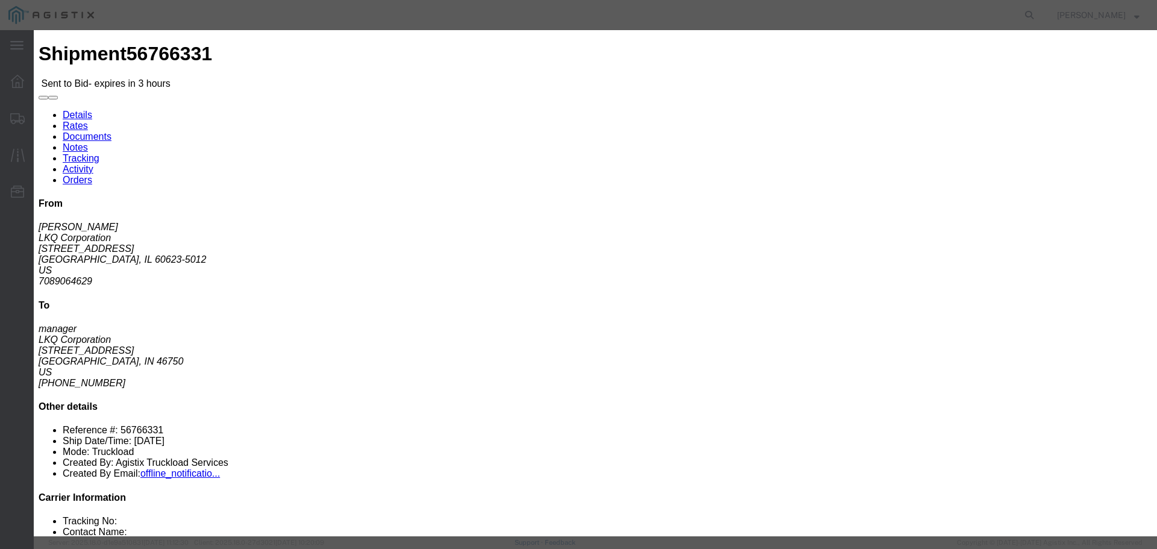
click select "Select Rail TL Standard 3 - 5 Day"
select select "41882"
click select "Select Rail TL Standard 3 - 5 Day"
click input "text"
type input "RLX"
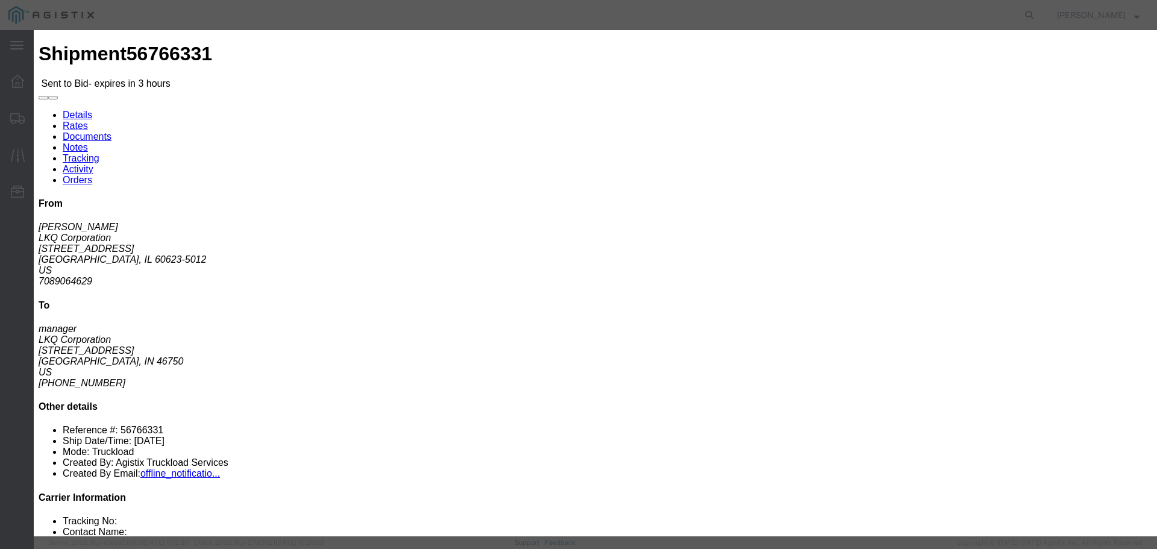
click select "Select Air Less than Truckload Multi-Leg Ocean Freight Rail Small Parcel Truckl…"
select select "TL"
click select "Select Air Less than Truckload Multi-Leg Ocean Freight Rail Small Parcel Truckl…"
click input "number"
type input "1"
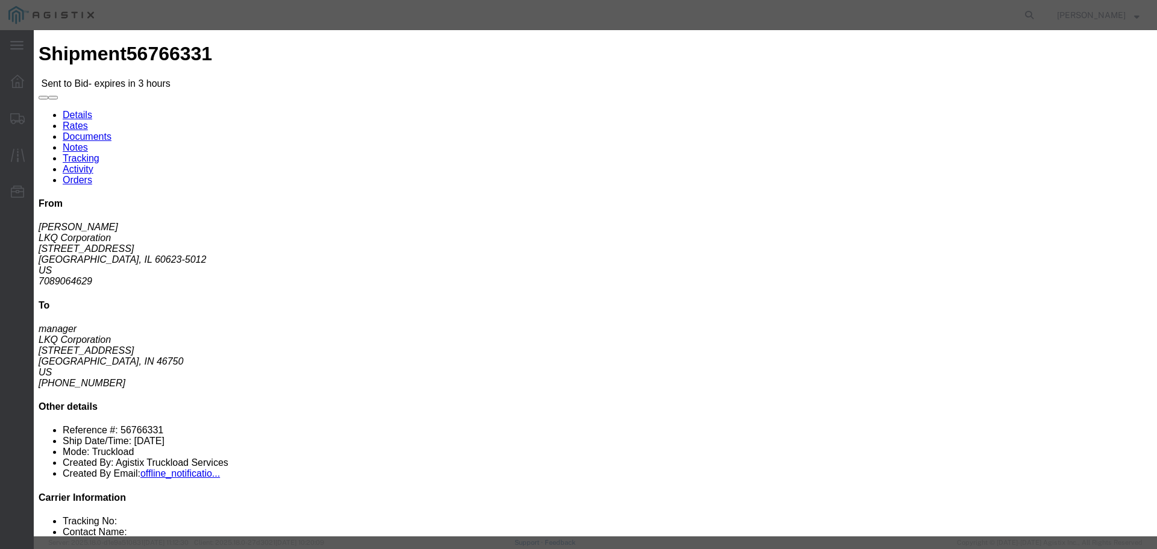
click input "number"
type input "780"
click div "Mode Select Air Less than Truckload Multi-Leg Ocean Freight Rail Small Parcel T…"
click button "Submit"
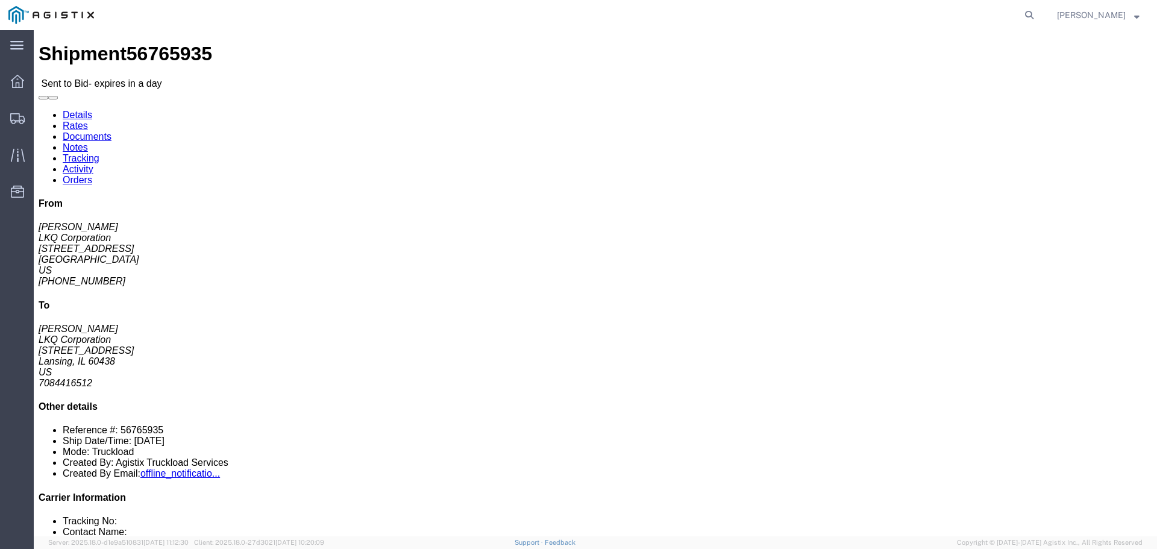
click button "button"
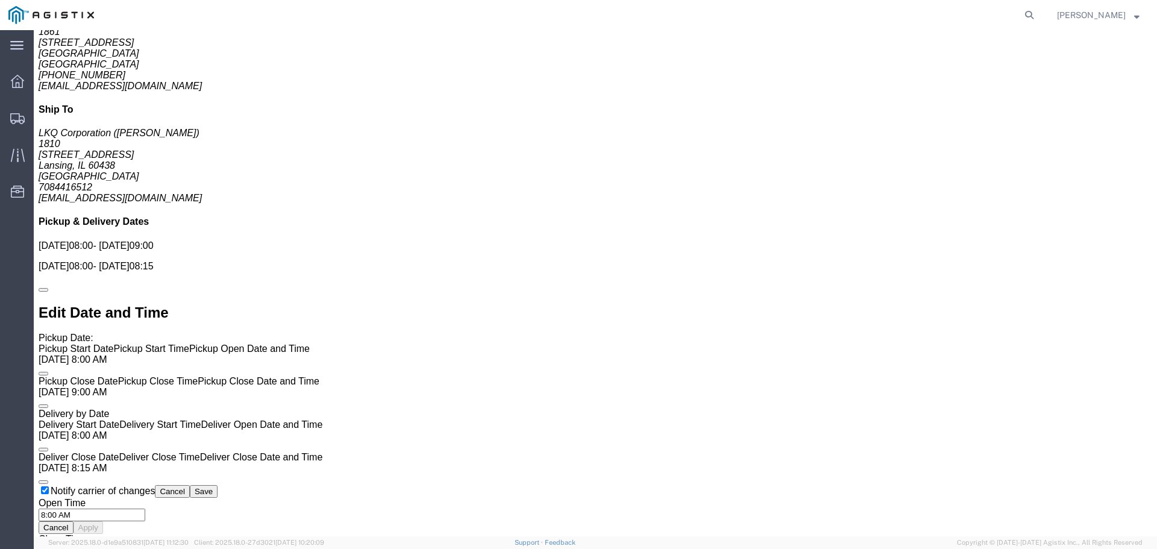
scroll to position [482, 0]
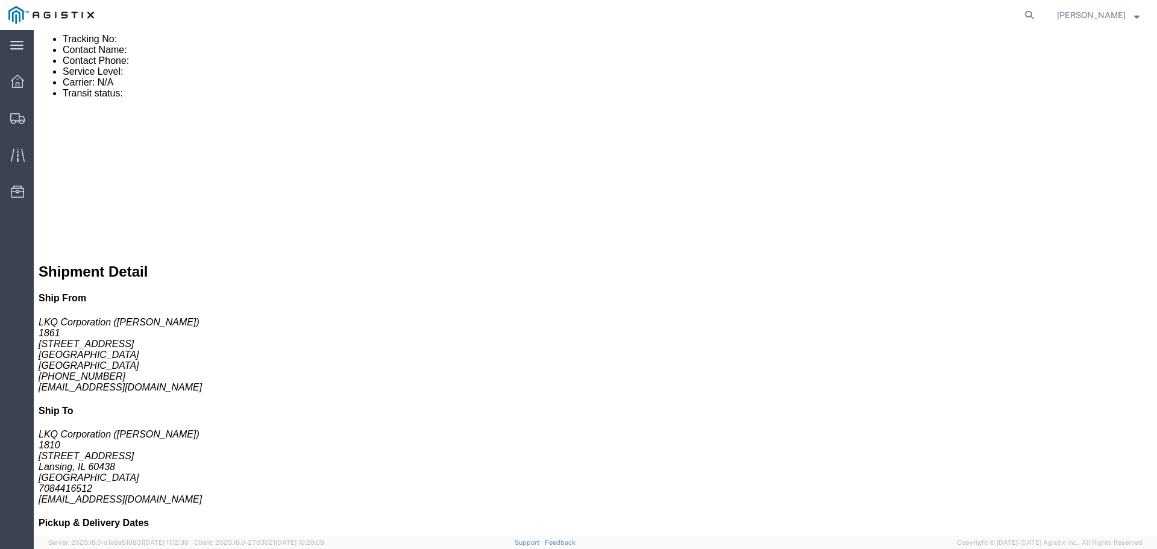
click link "Enter / Modify Bid"
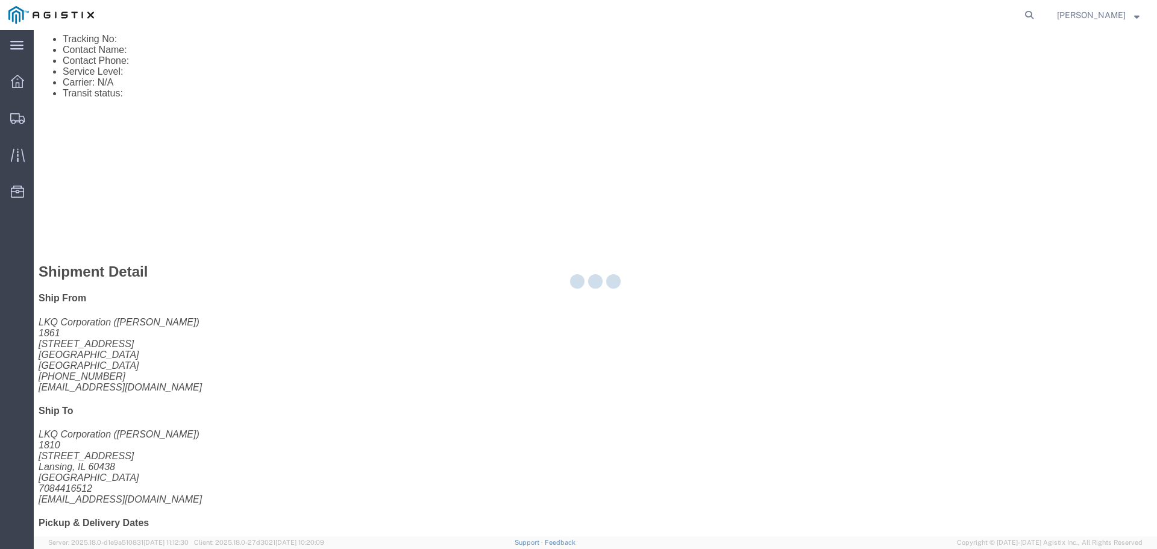
select select "22593"
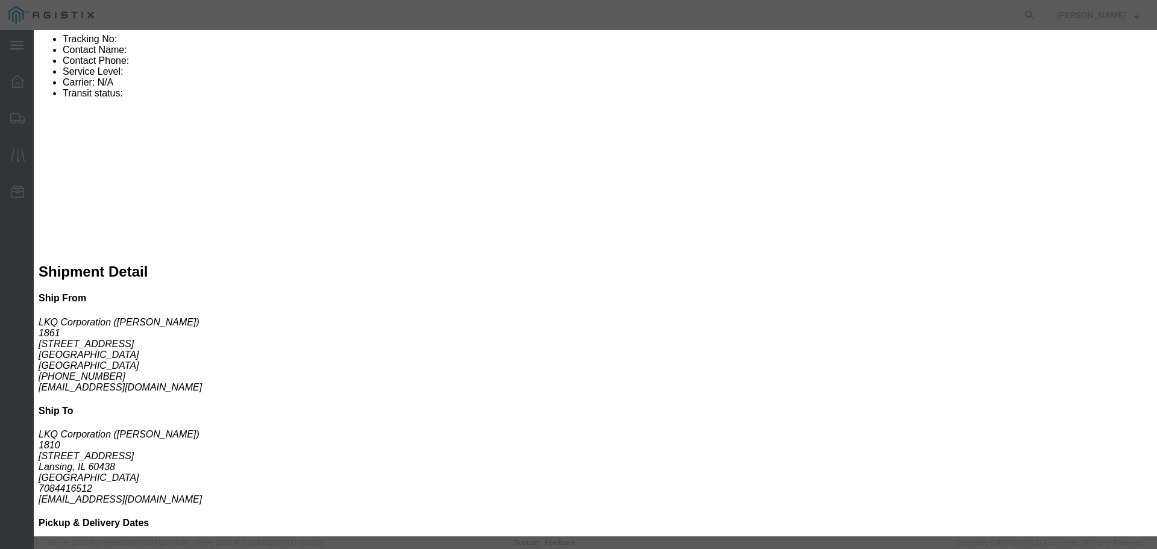
click select "Select Rail TL Standard 3 - 5 Day"
select select "41882"
click select "Select Rail TL Standard 3 - 5 Day"
click input "text"
type input "RLX"
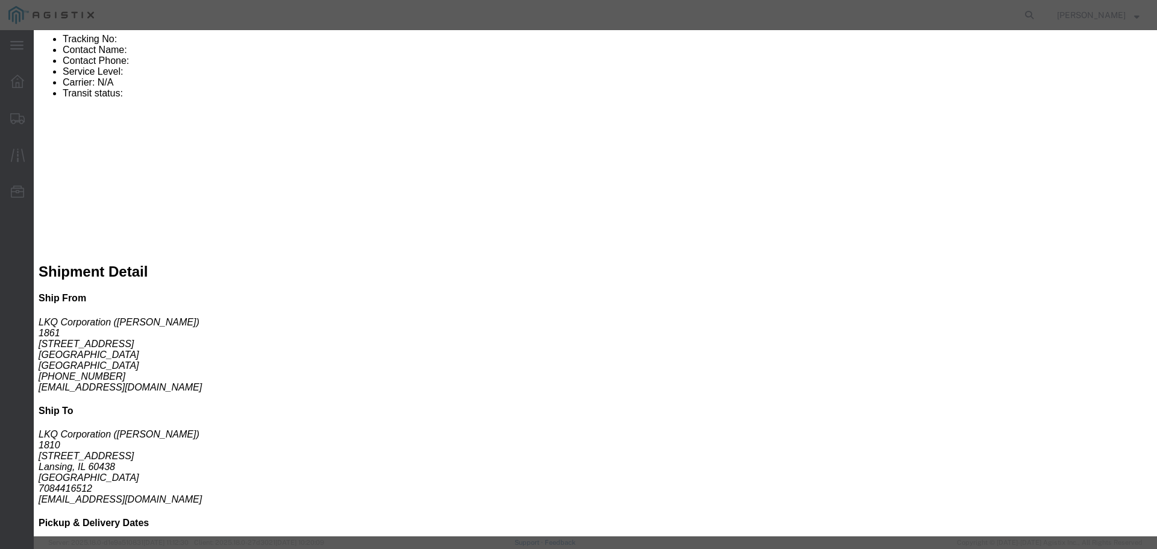
click select "Select Air Less than Truckload Multi-Leg Ocean Freight Rail Small Parcel Truckl…"
select select "TL"
click select "Select Air Less than Truckload Multi-Leg Ocean Freight Rail Small Parcel Truckl…"
click input "number"
type input "2"
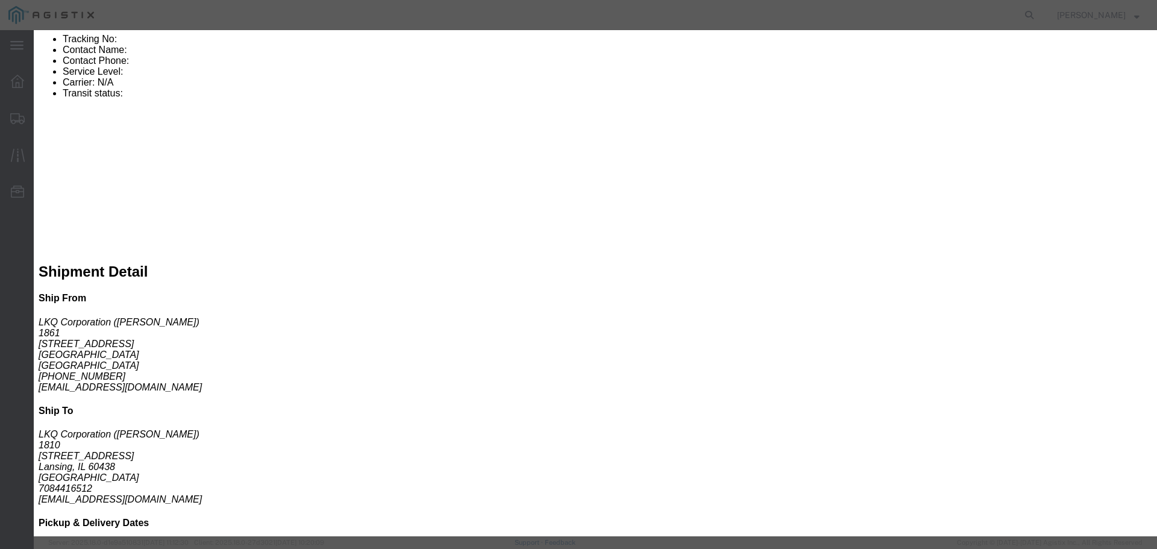
click input "number"
type input "1115"
click button "Submit"
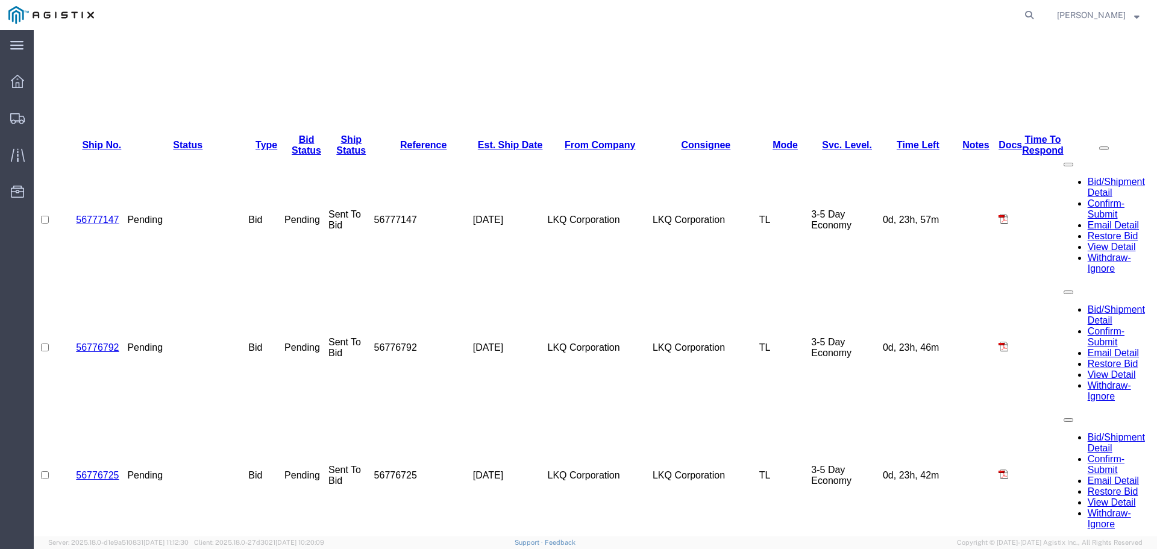
scroll to position [240, 0]
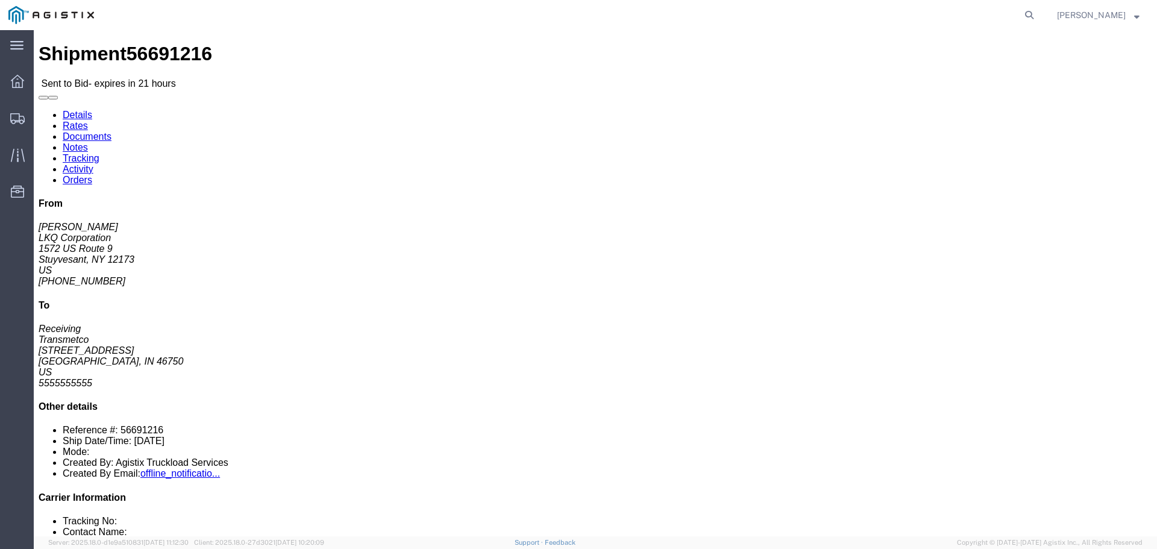
click button "button"
click icon "button"
click link "Enter / Modify Bid"
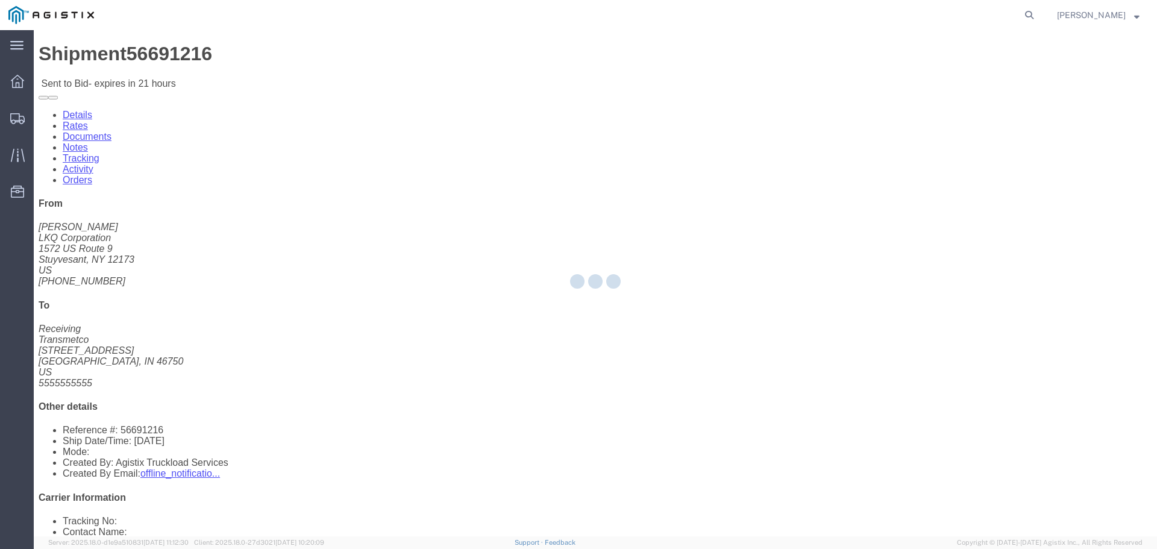
select select "22593"
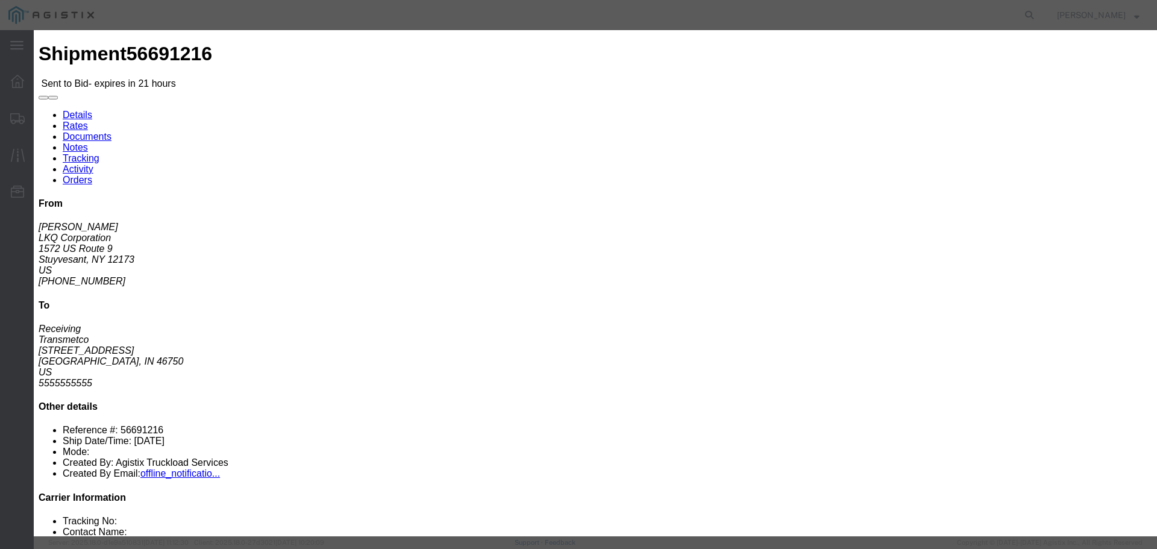
click select "Select Rail TL Standard 3 - 5 Day"
select select "41882"
click select "Select Rail TL Standard 3 - 5 Day"
click input "text"
type input "RLX"
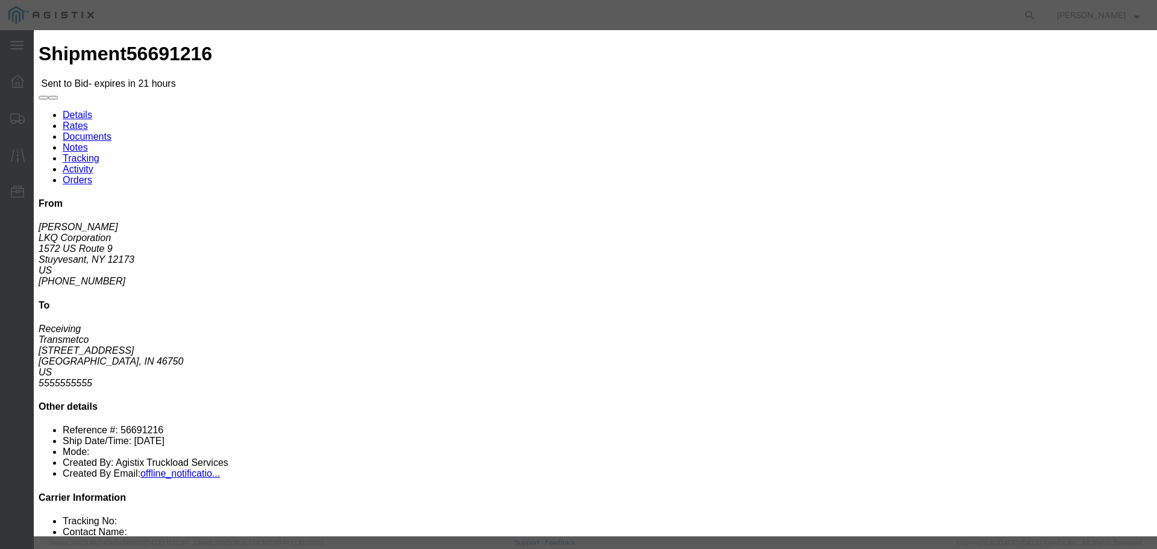
click select "Select Air Less than Truckload Multi-Leg Ocean Freight Rail Small Parcel Truckl…"
select select "TL"
click select "Select Air Less than Truckload Multi-Leg Ocean Freight Rail Small Parcel Truckl…"
click input "number"
type input "2"
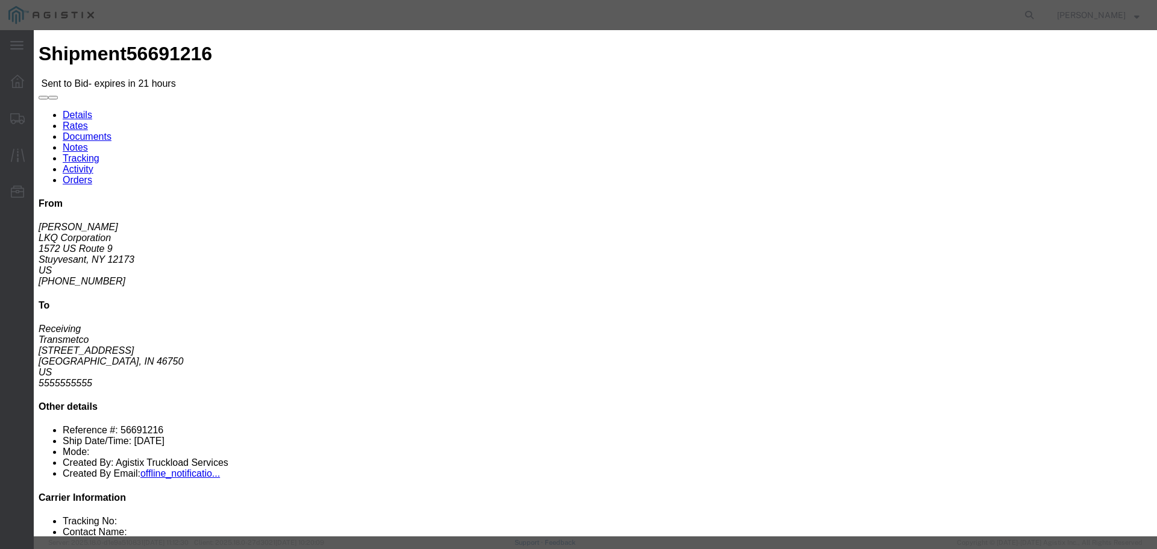
click input "number"
type input "1400"
click button "Submit"
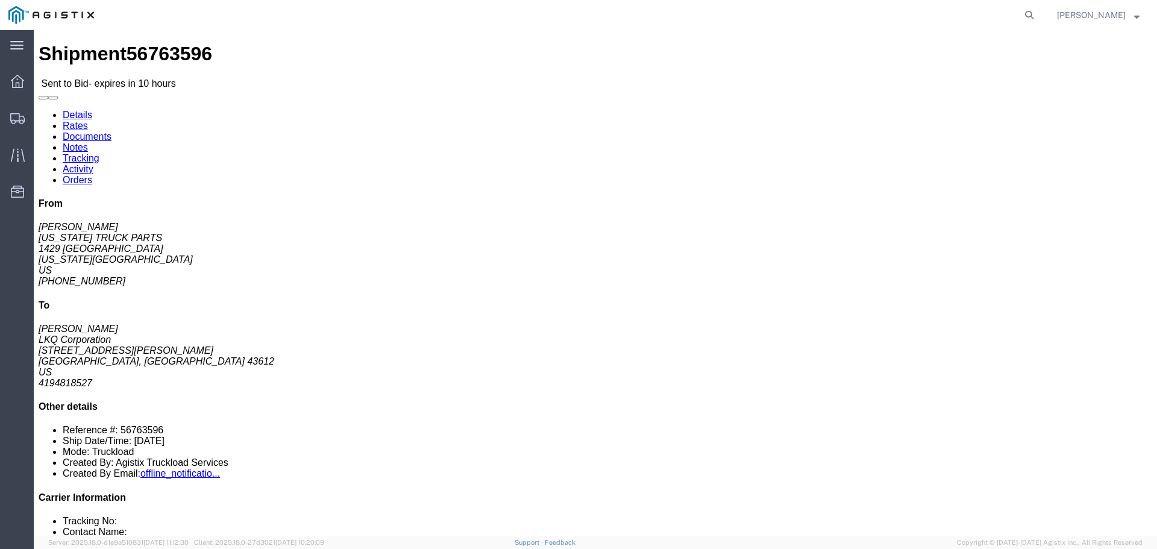
click link "Enter / Modify Bid"
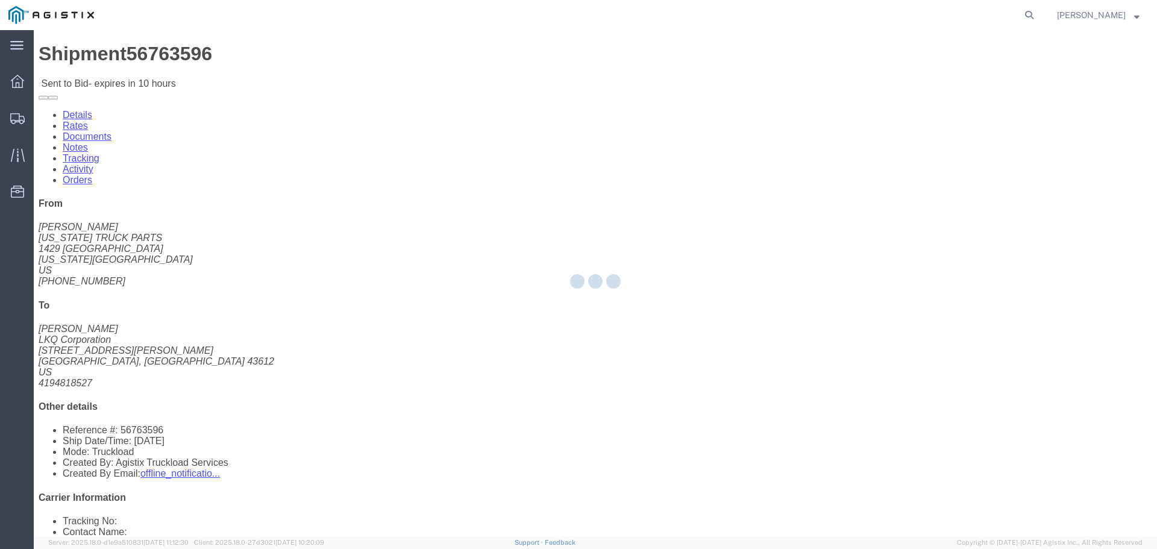
select select "22593"
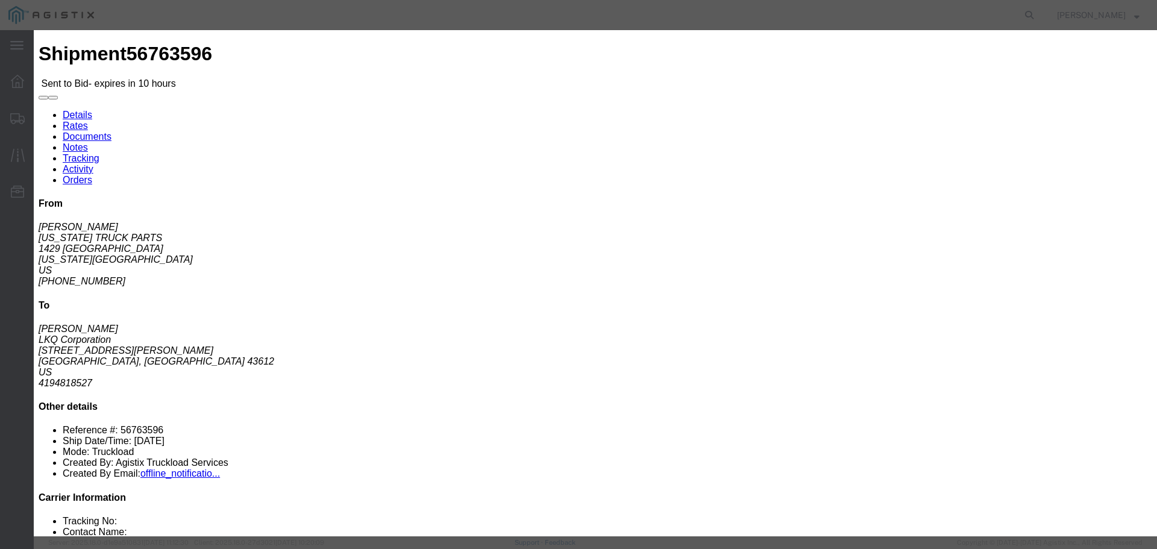
click select "Select Rail TL Standard 3 - 5 Day"
select select "41882"
click select "Select Rail TL Standard 3 - 5 Day"
click input "text"
type input "RLX"
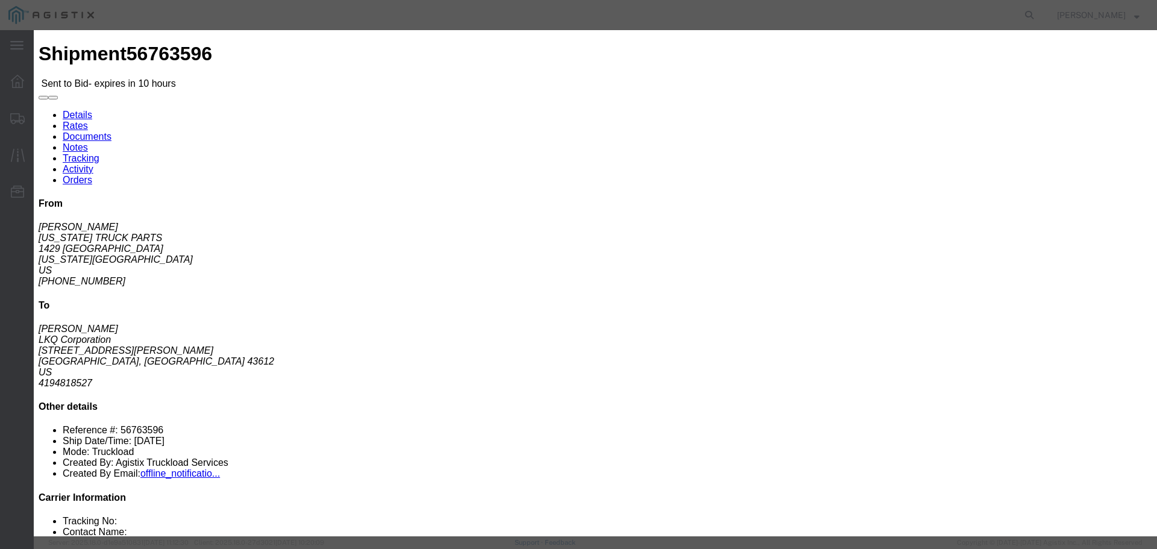
click select "Select Air Less than Truckload Multi-Leg Ocean Freight Rail Small Parcel Truckl…"
select select "TL"
click select "Select Air Less than Truckload Multi-Leg Ocean Freight Rail Small Parcel Truckl…"
click input "number"
type input "1"
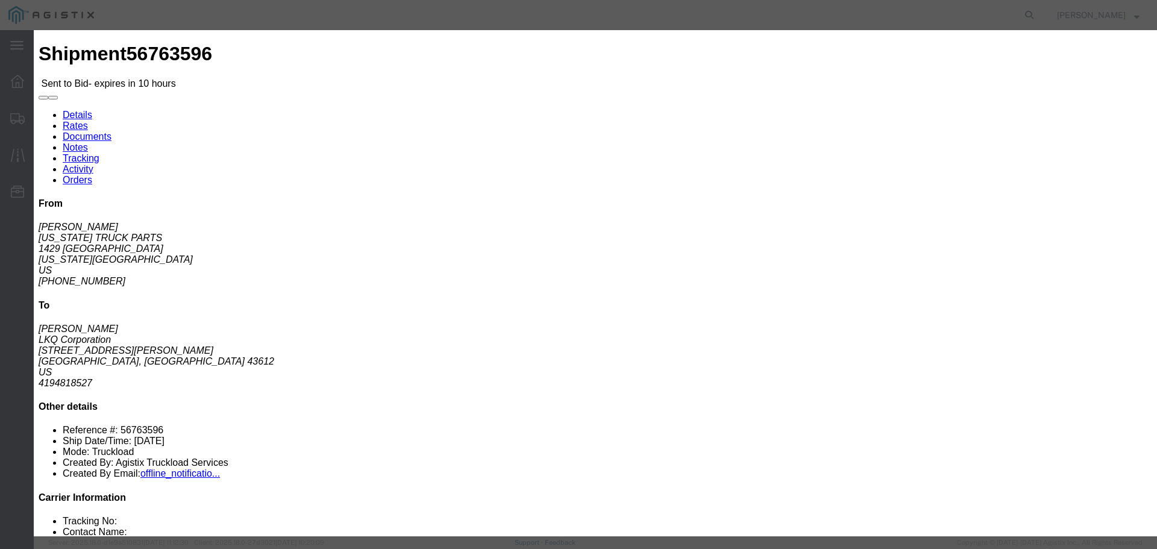
click input "number"
type input "625"
click div "Sub total 625.00"
click button "Submit"
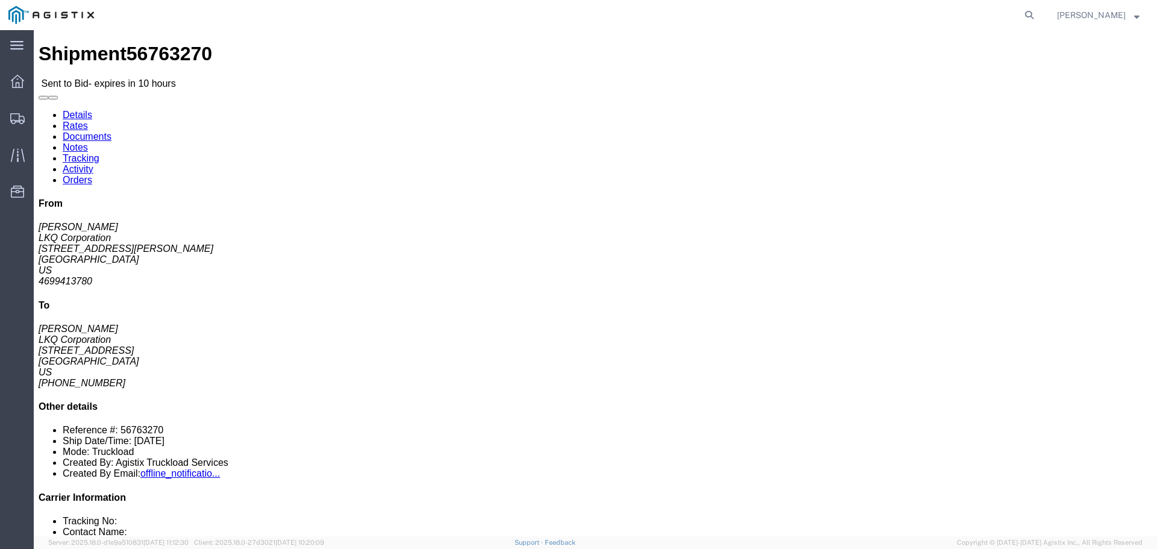
click button "button"
click link "Enter / Modify Bid"
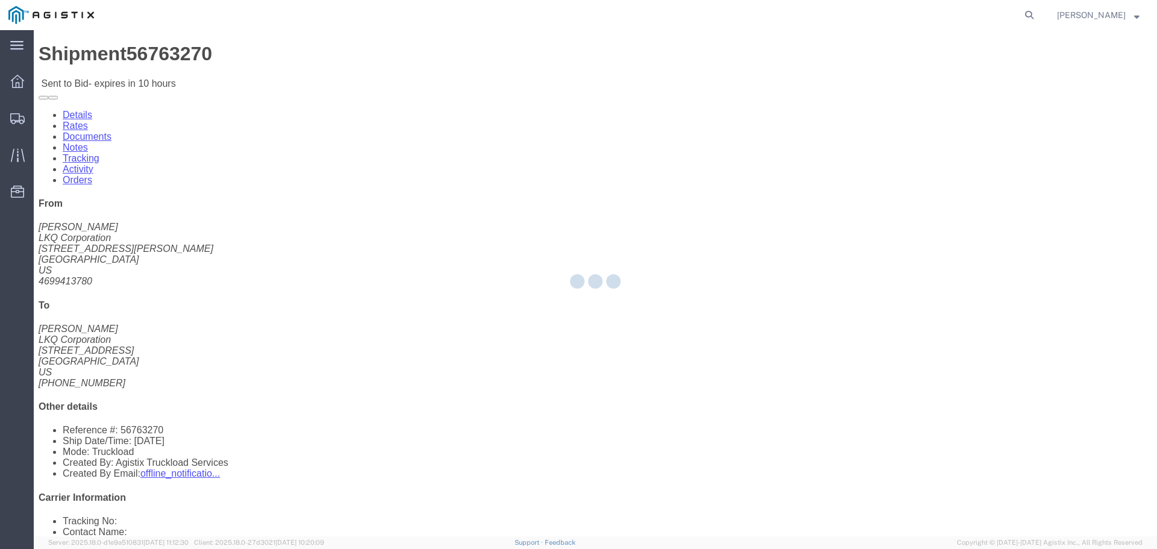
select select "22593"
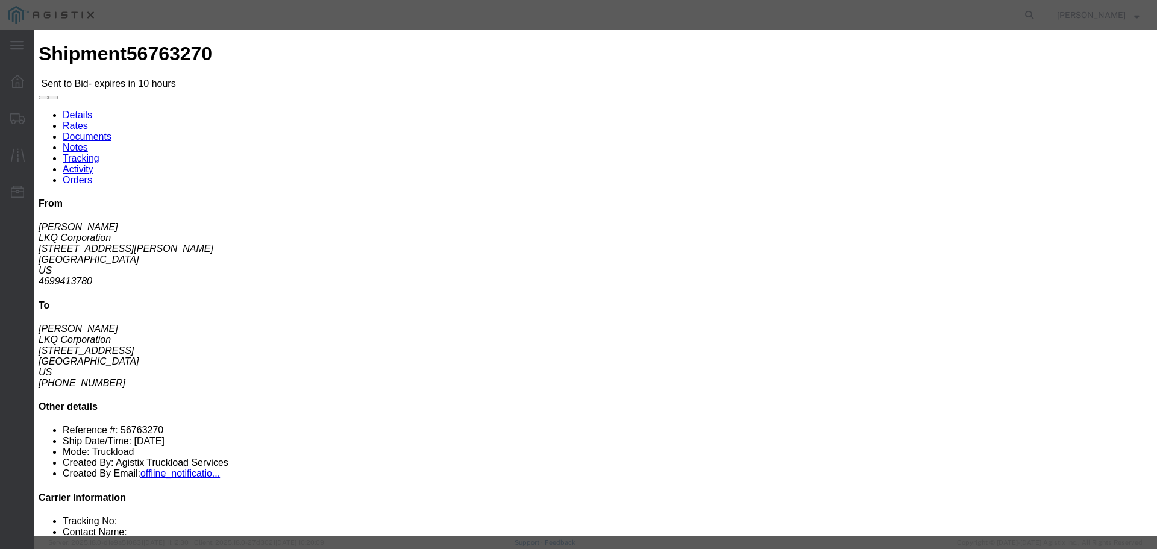
click select "Select Rail TL Standard 3 - 5 Day"
select select "41882"
click select "Select Rail TL Standard 3 - 5 Day"
drag, startPoint x: 789, startPoint y: 111, endPoint x: 793, endPoint y: 118, distance: 7.5
click input "text"
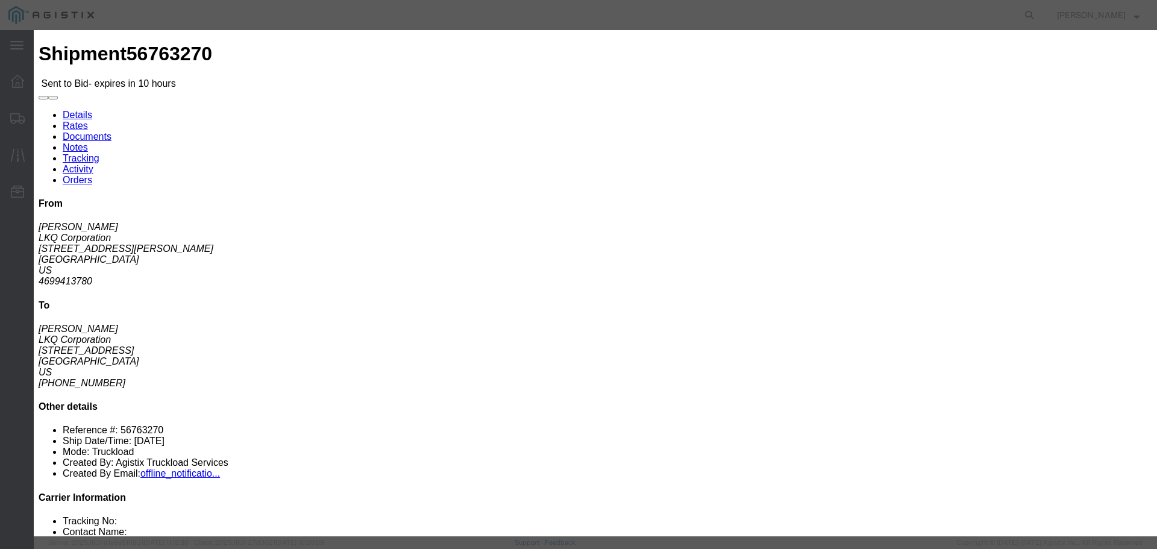
type input "RLX"
click select "Select Air Less than Truckload Multi-Leg Ocean Freight Rail Small Parcel Truckl…"
select select "TL"
click select "Select Air Less than Truckload Multi-Leg Ocean Freight Rail Small Parcel Truckl…"
click input "number"
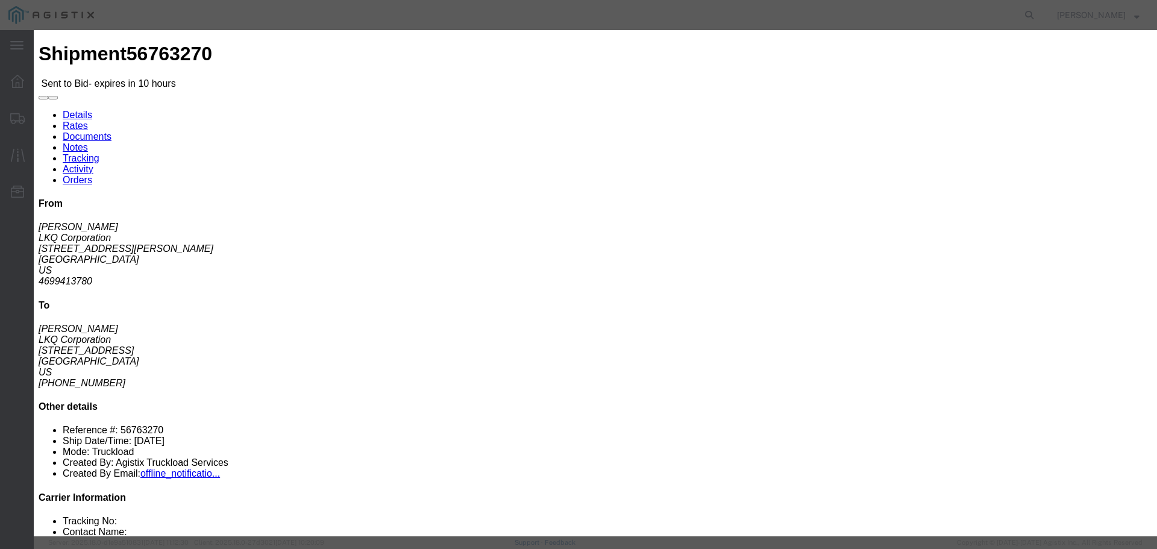
type input "1"
click input "number"
type input "625"
click div "Add charge"
click button "Submit"
